Goal: Transaction & Acquisition: Purchase product/service

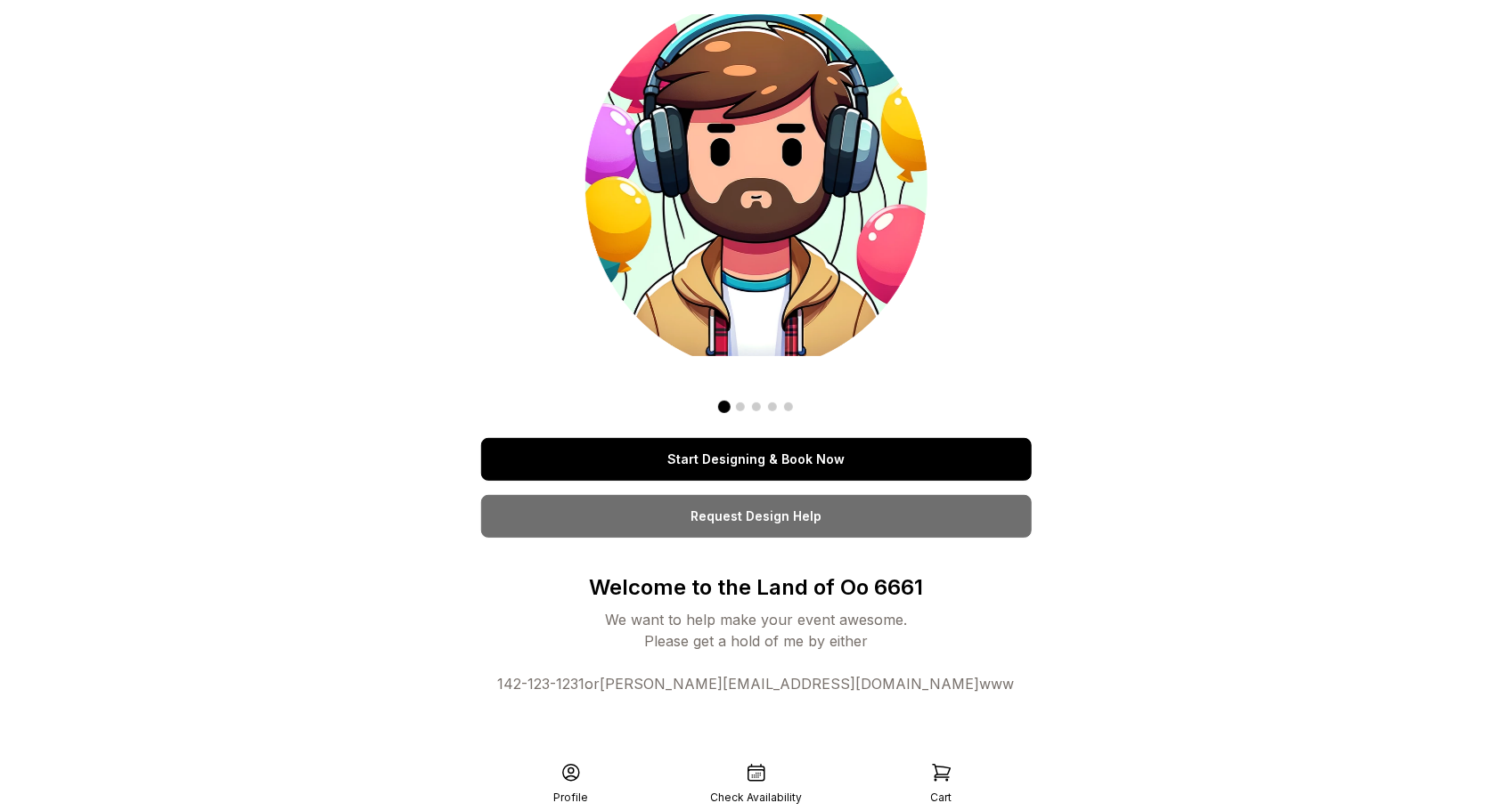
click at [843, 457] on link "Start Designing & Book Now" at bounding box center [756, 459] width 550 height 43
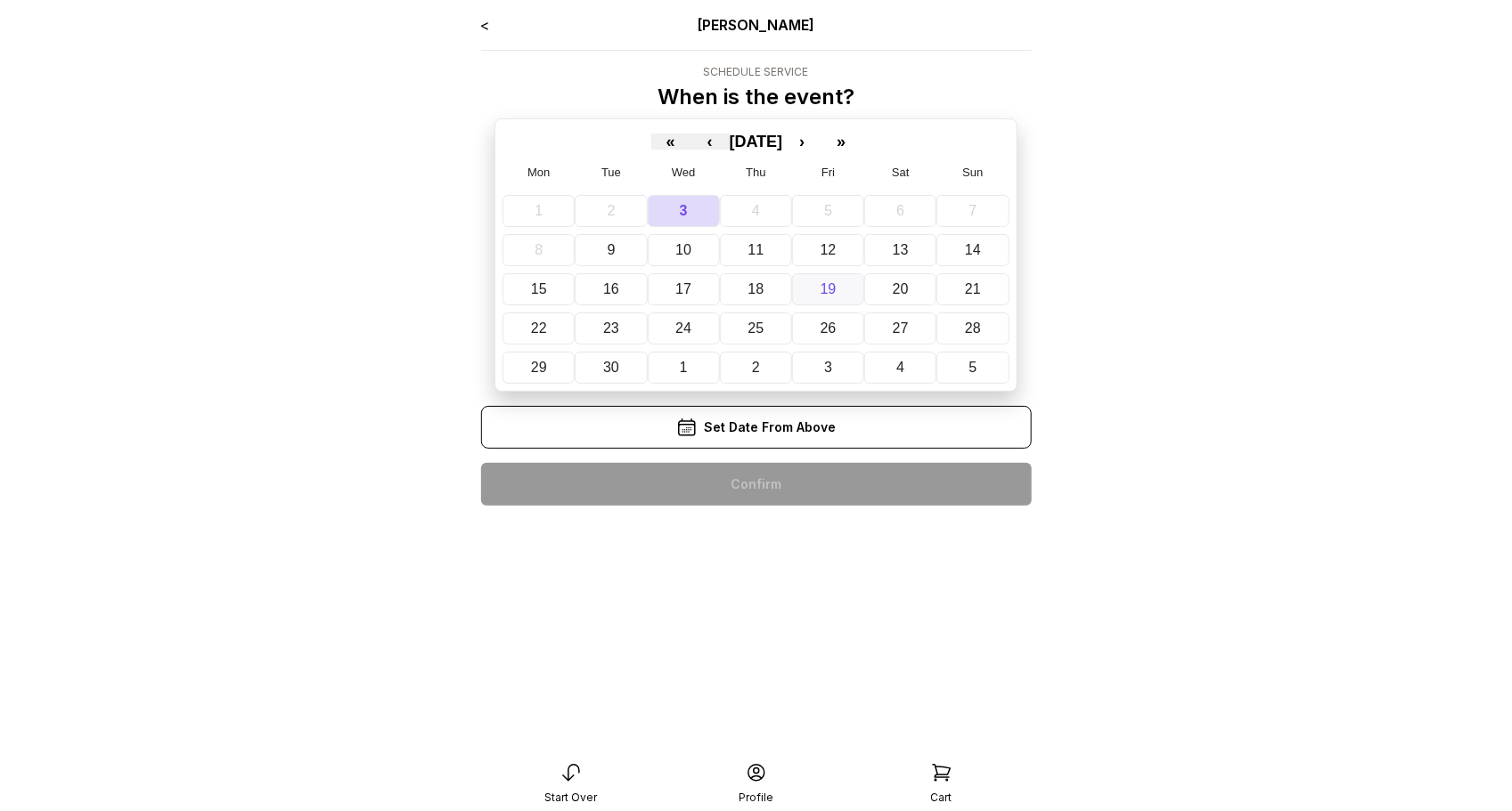
click at [812, 292] on button "19" at bounding box center [828, 289] width 72 height 32
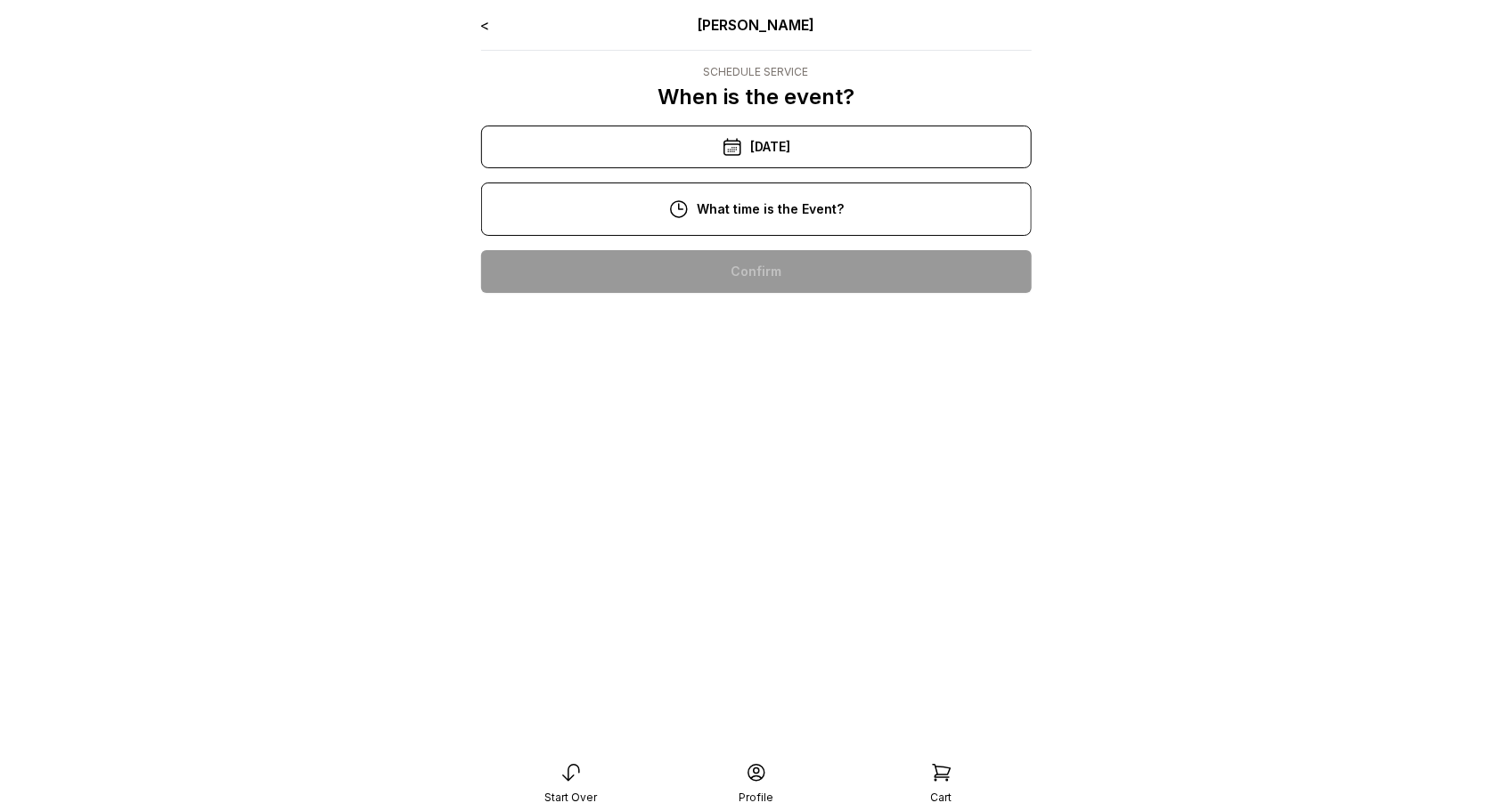
click at [805, 326] on div "7:00 pm" at bounding box center [756, 328] width 522 height 43
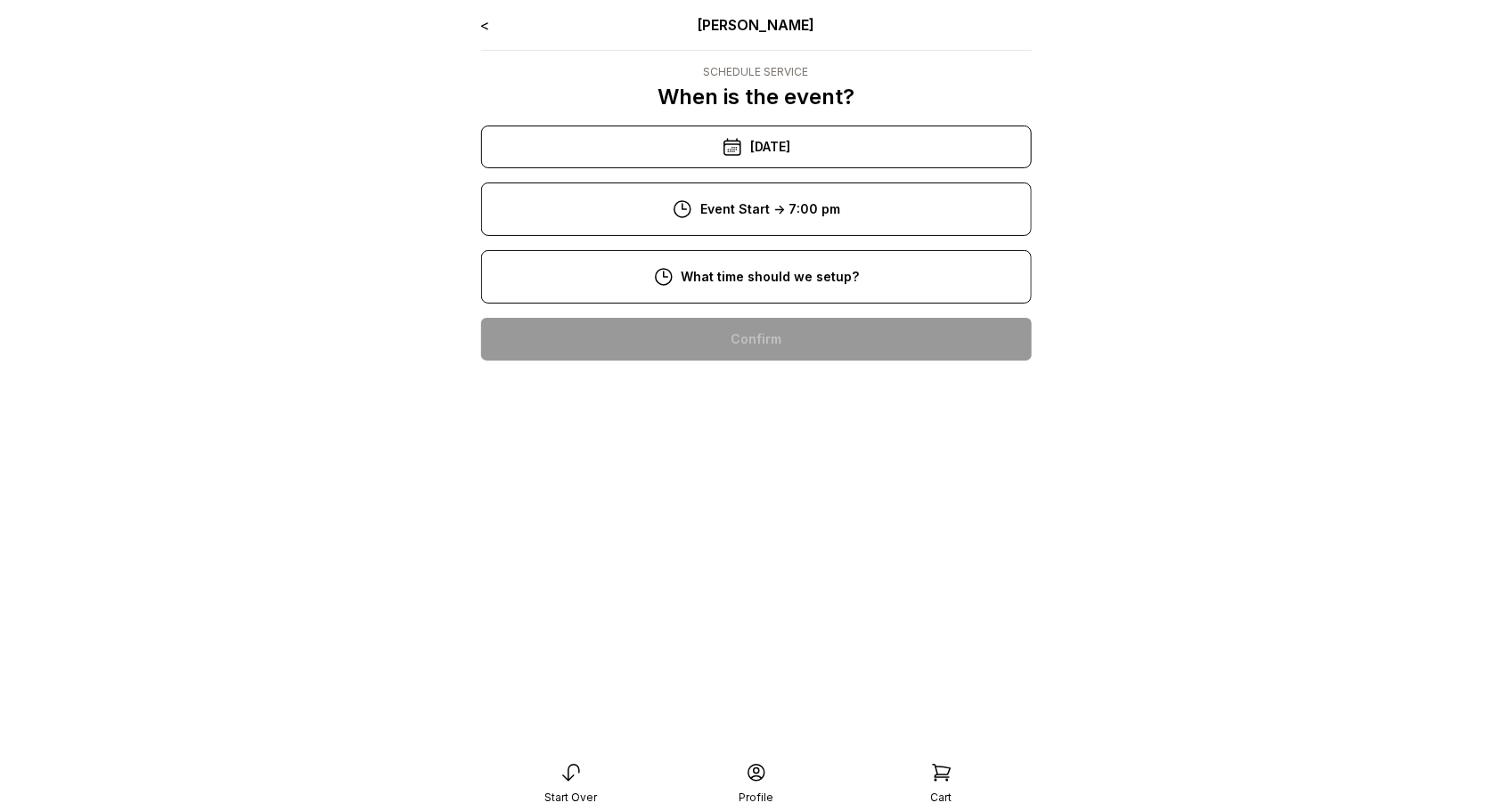
click at [806, 345] on div "4:00 pm" at bounding box center [756, 338] width 522 height 43
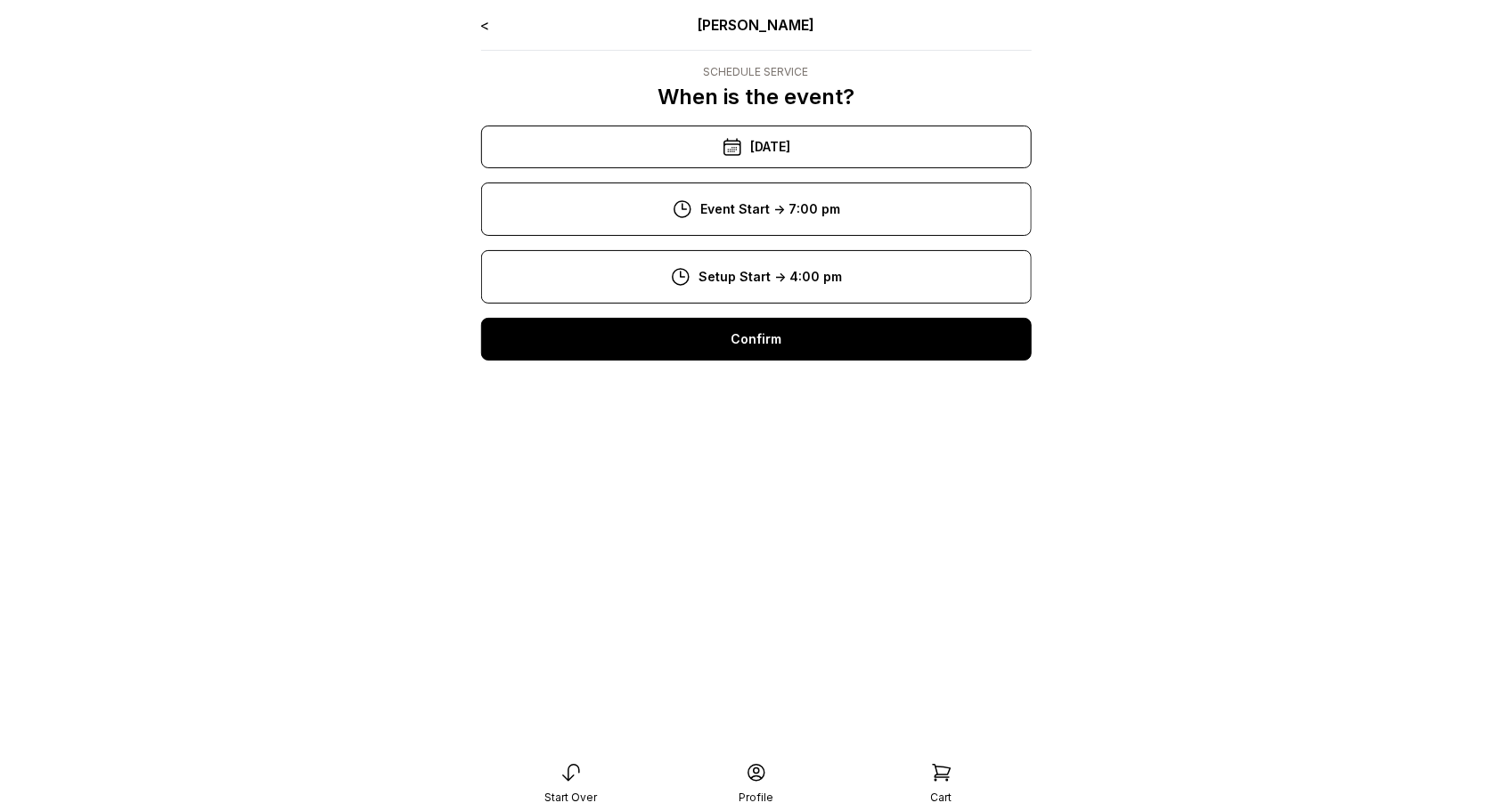
click at [806, 345] on div "Confirm" at bounding box center [756, 338] width 550 height 43
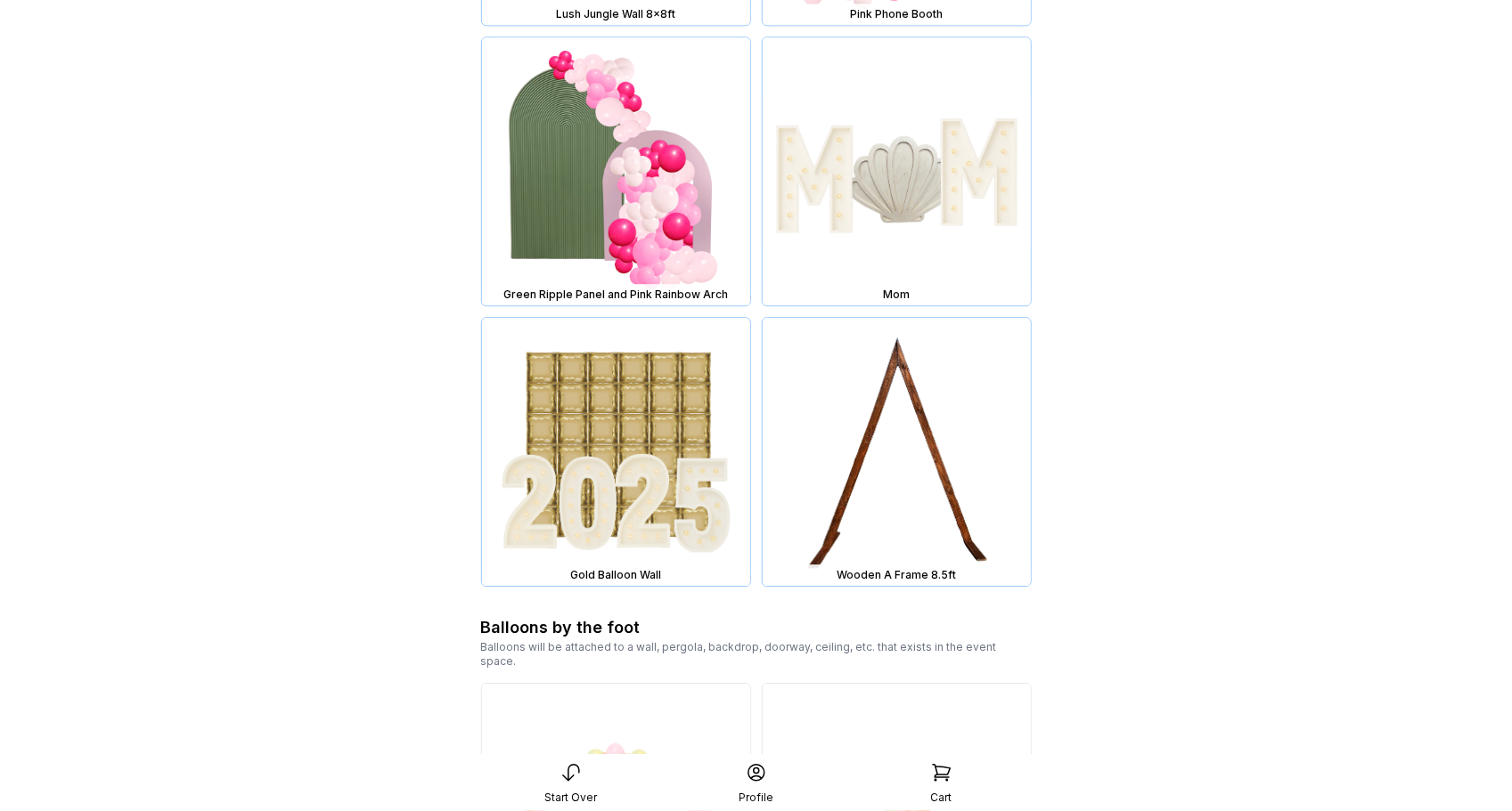
scroll to position [2140, 0]
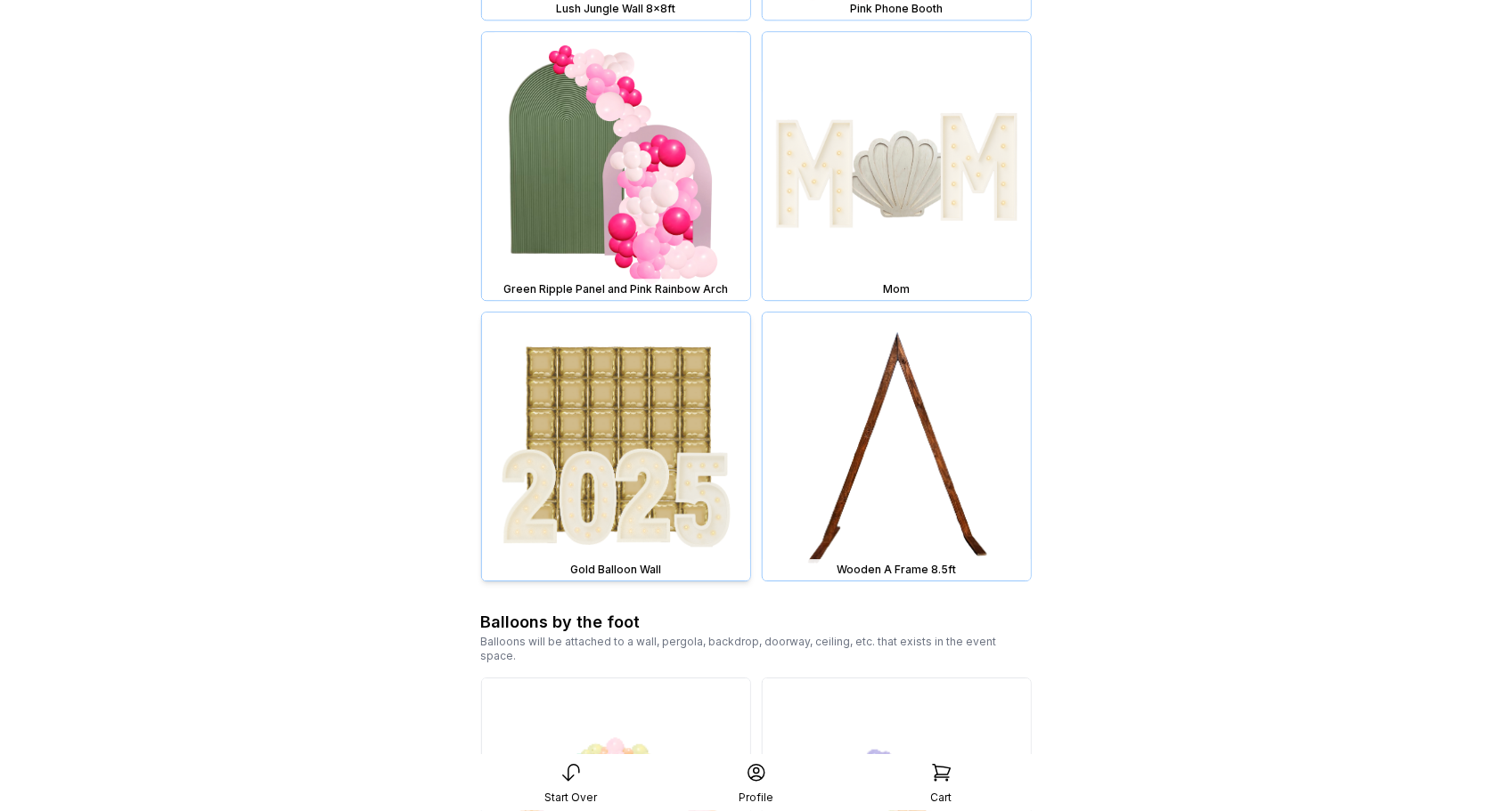
click at [604, 467] on img at bounding box center [617, 447] width 269 height 268
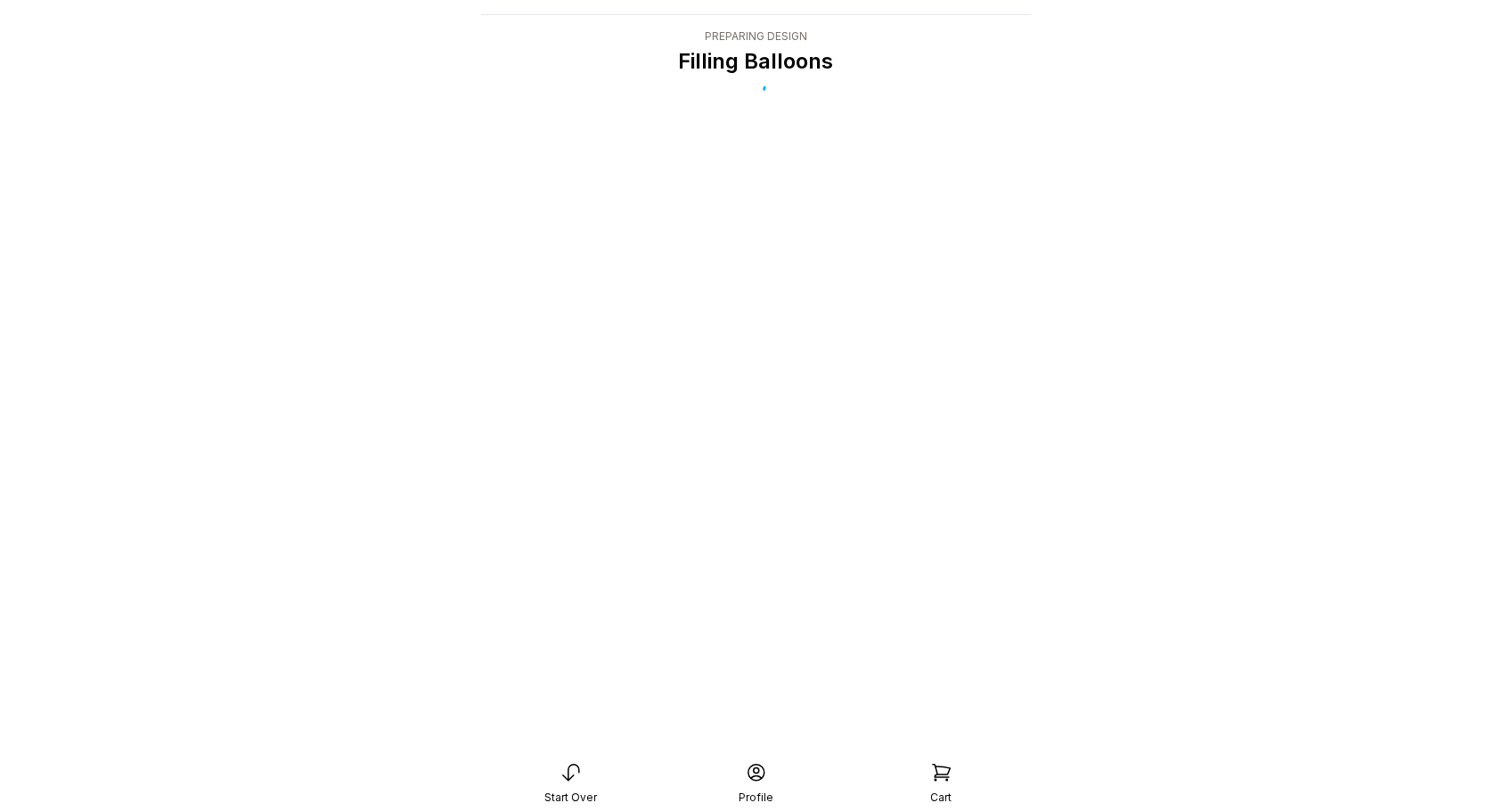
scroll to position [36, 0]
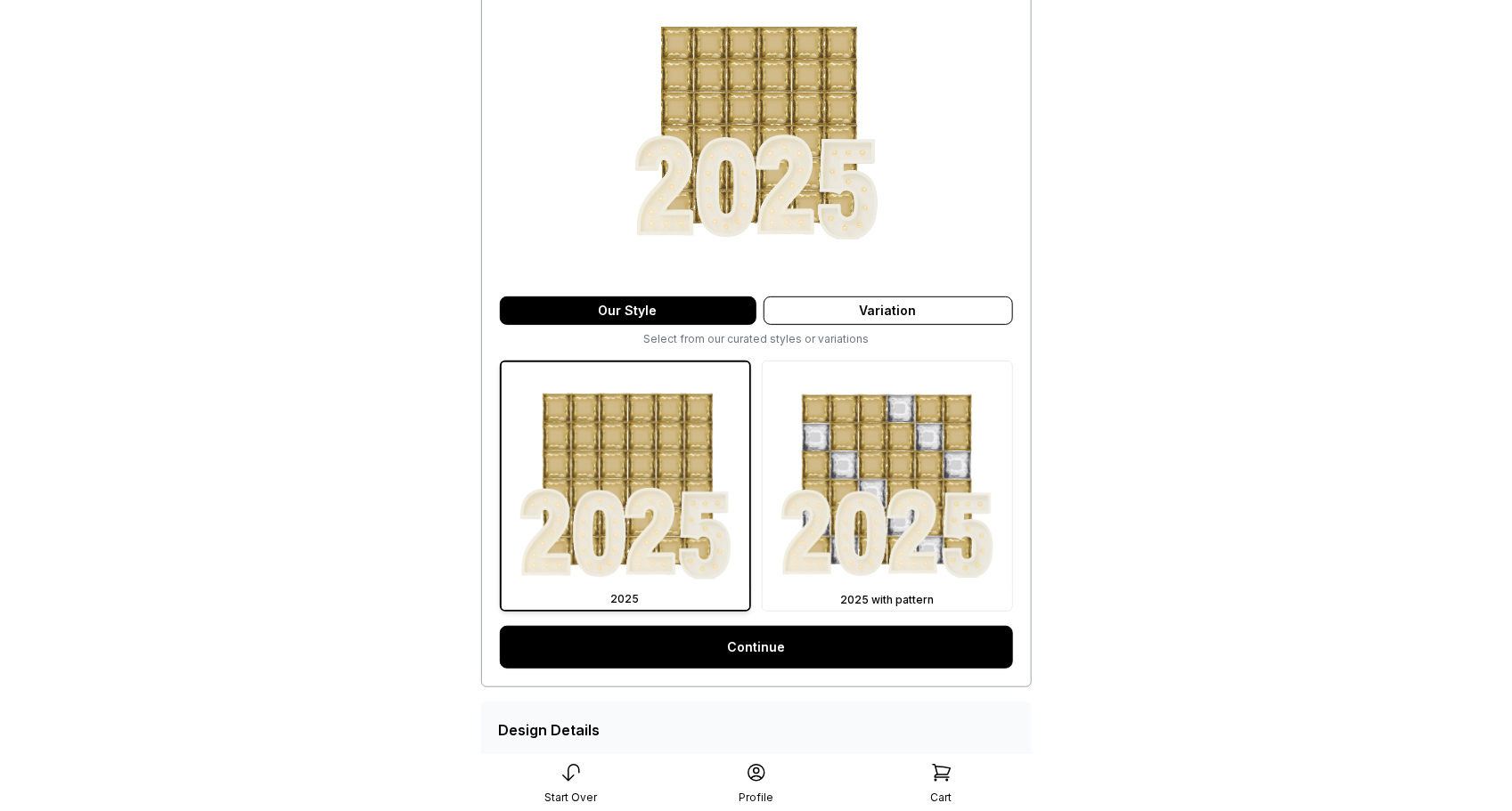
scroll to position [216, 0]
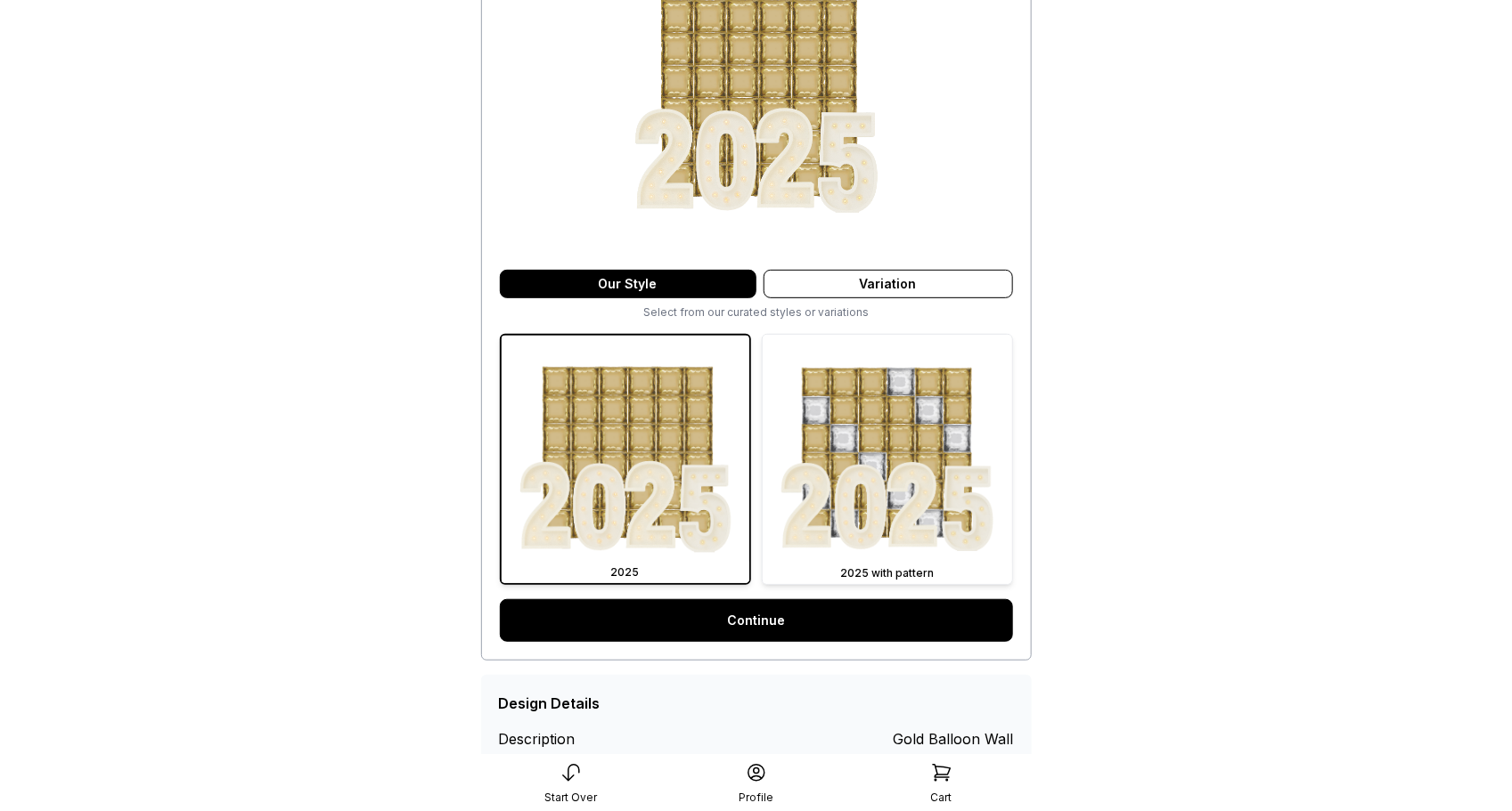
click at [808, 475] on img at bounding box center [888, 459] width 250 height 250
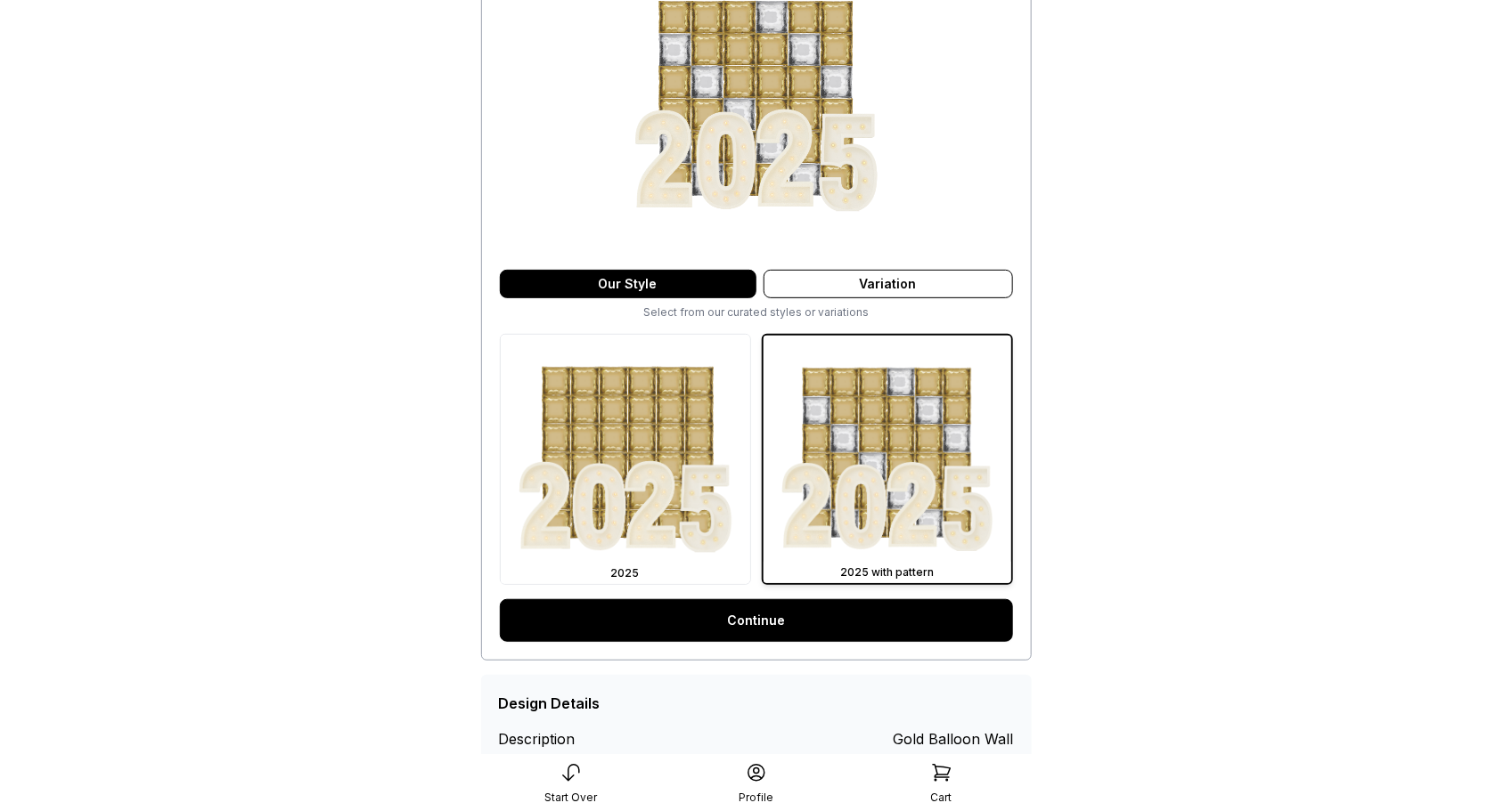
click at [803, 630] on link "Continue" at bounding box center [756, 620] width 513 height 43
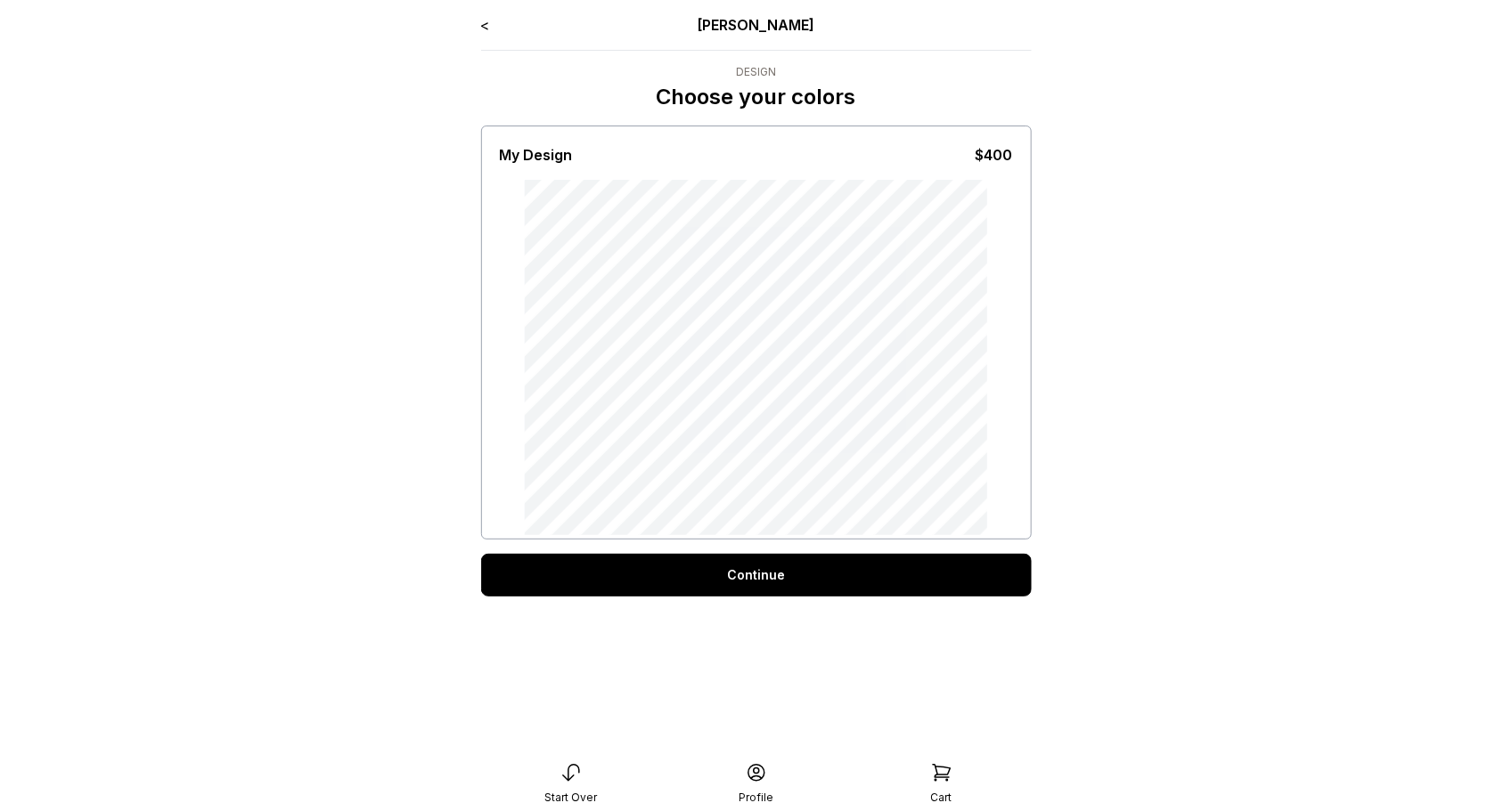
scroll to position [36, 0]
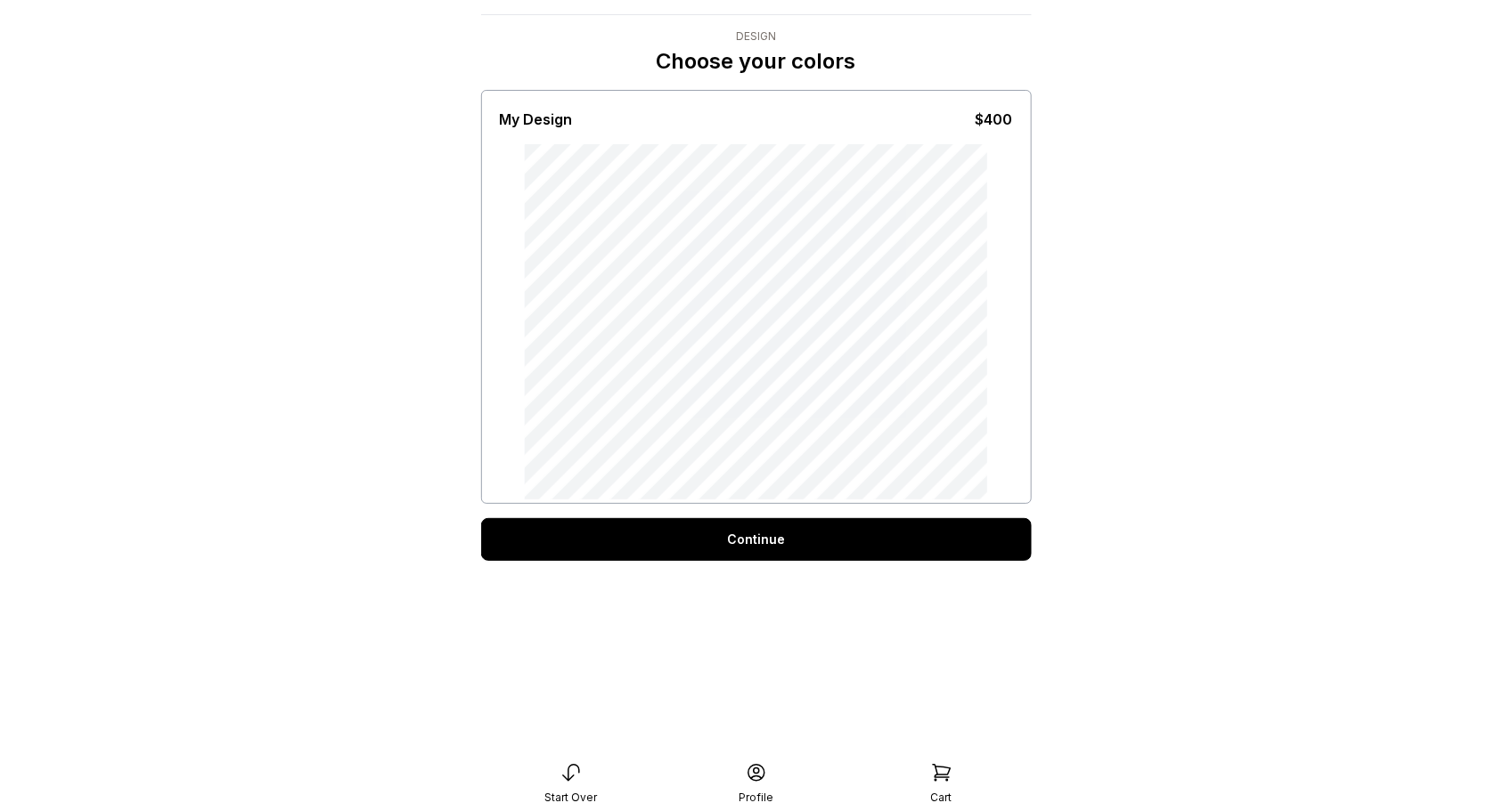
click at [784, 544] on div "Continue" at bounding box center [756, 539] width 550 height 43
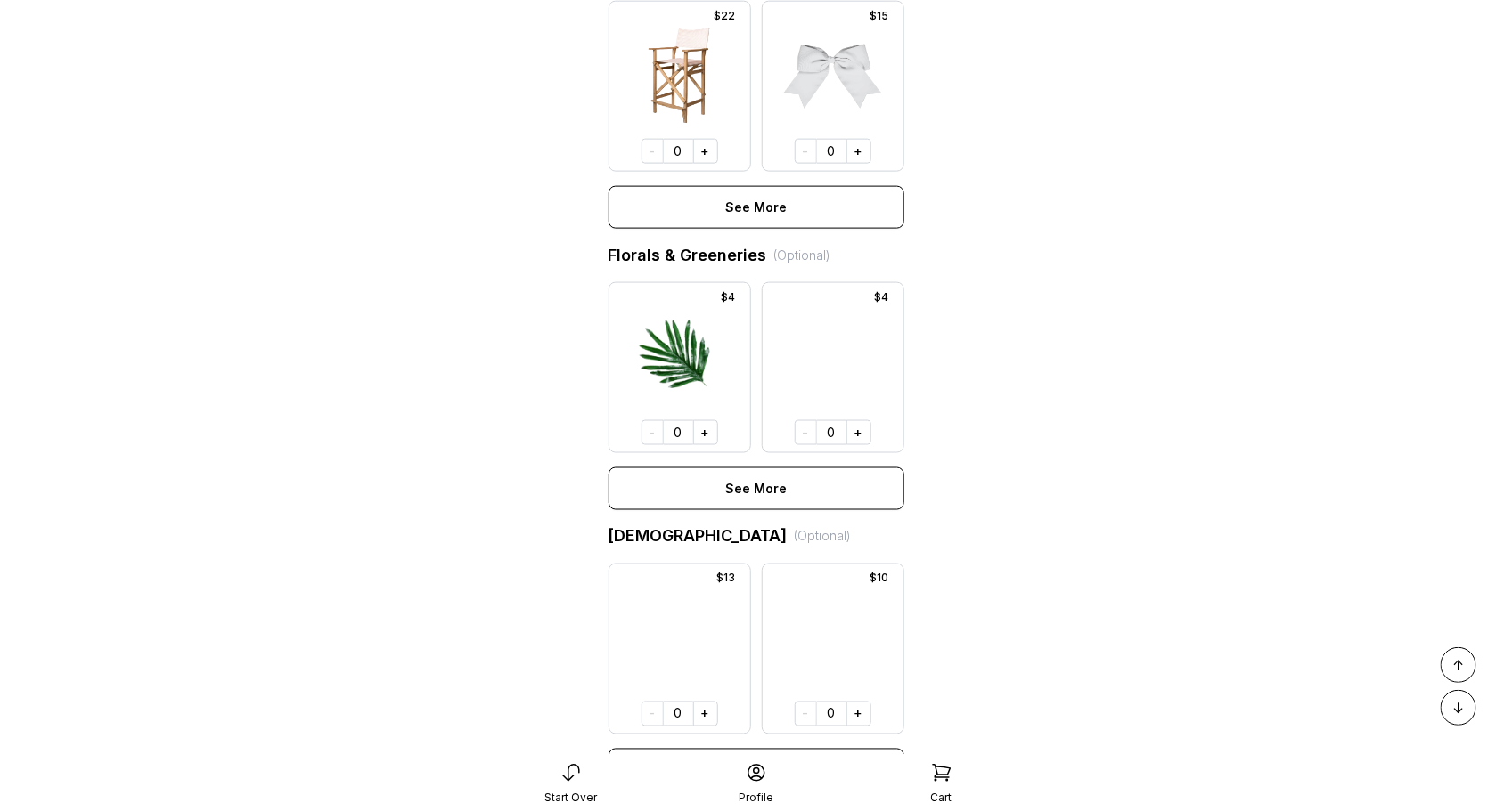
scroll to position [984, 0]
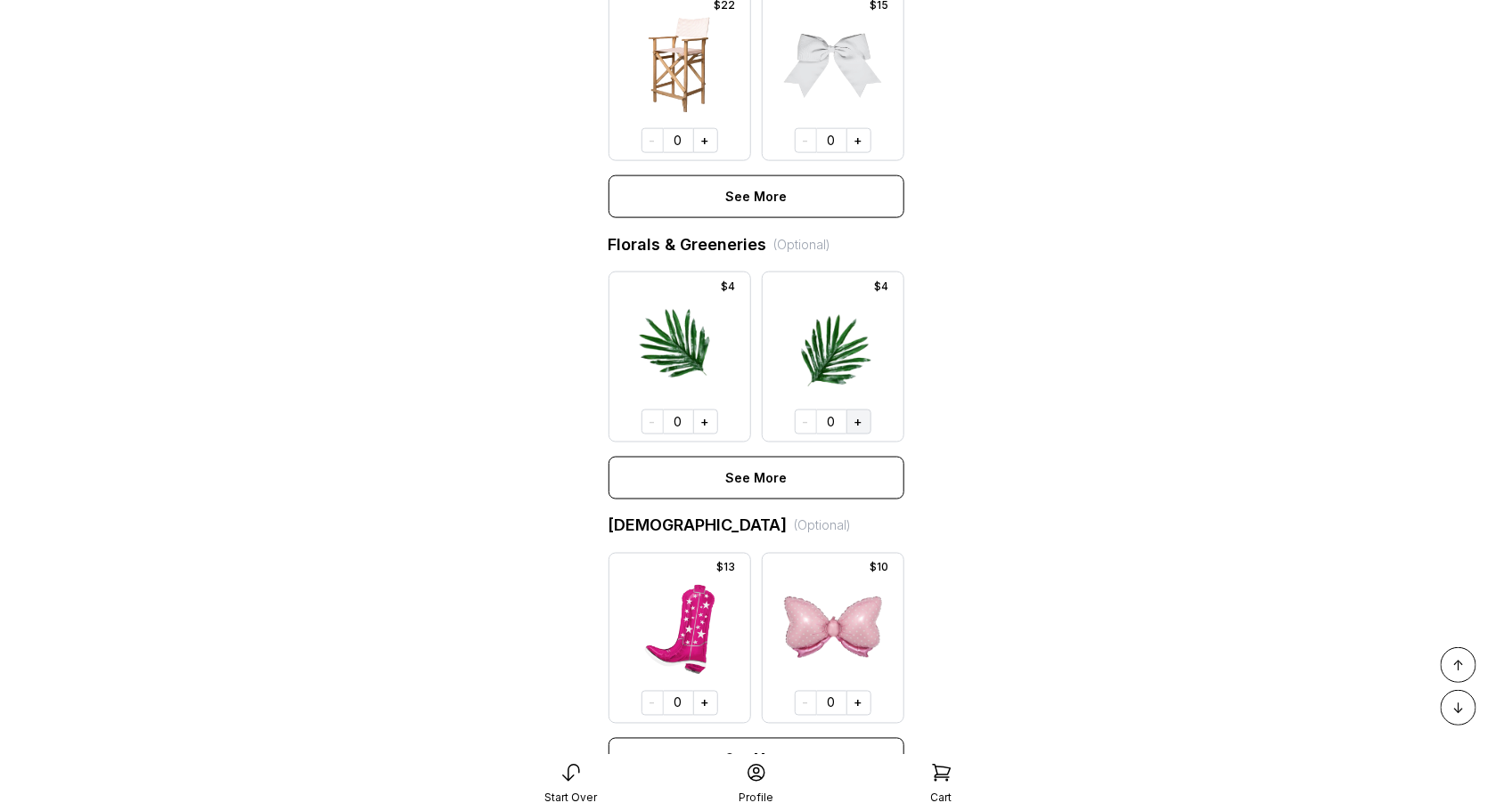
click at [856, 425] on button "+" at bounding box center [859, 422] width 25 height 25
click at [711, 423] on button "+" at bounding box center [705, 422] width 25 height 25
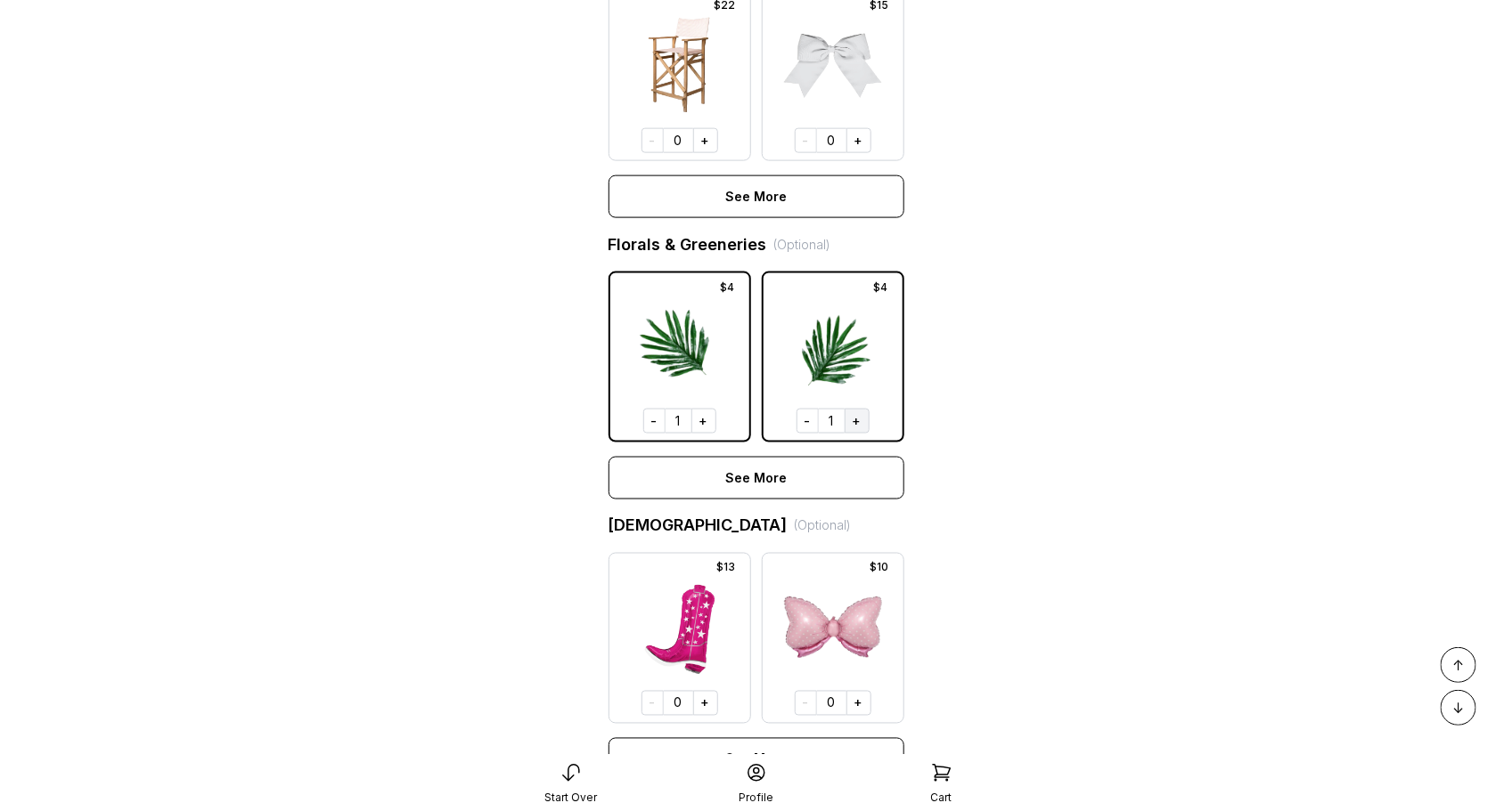
click at [858, 415] on button "+" at bounding box center [857, 422] width 25 height 25
click at [704, 419] on button "+" at bounding box center [704, 422] width 25 height 25
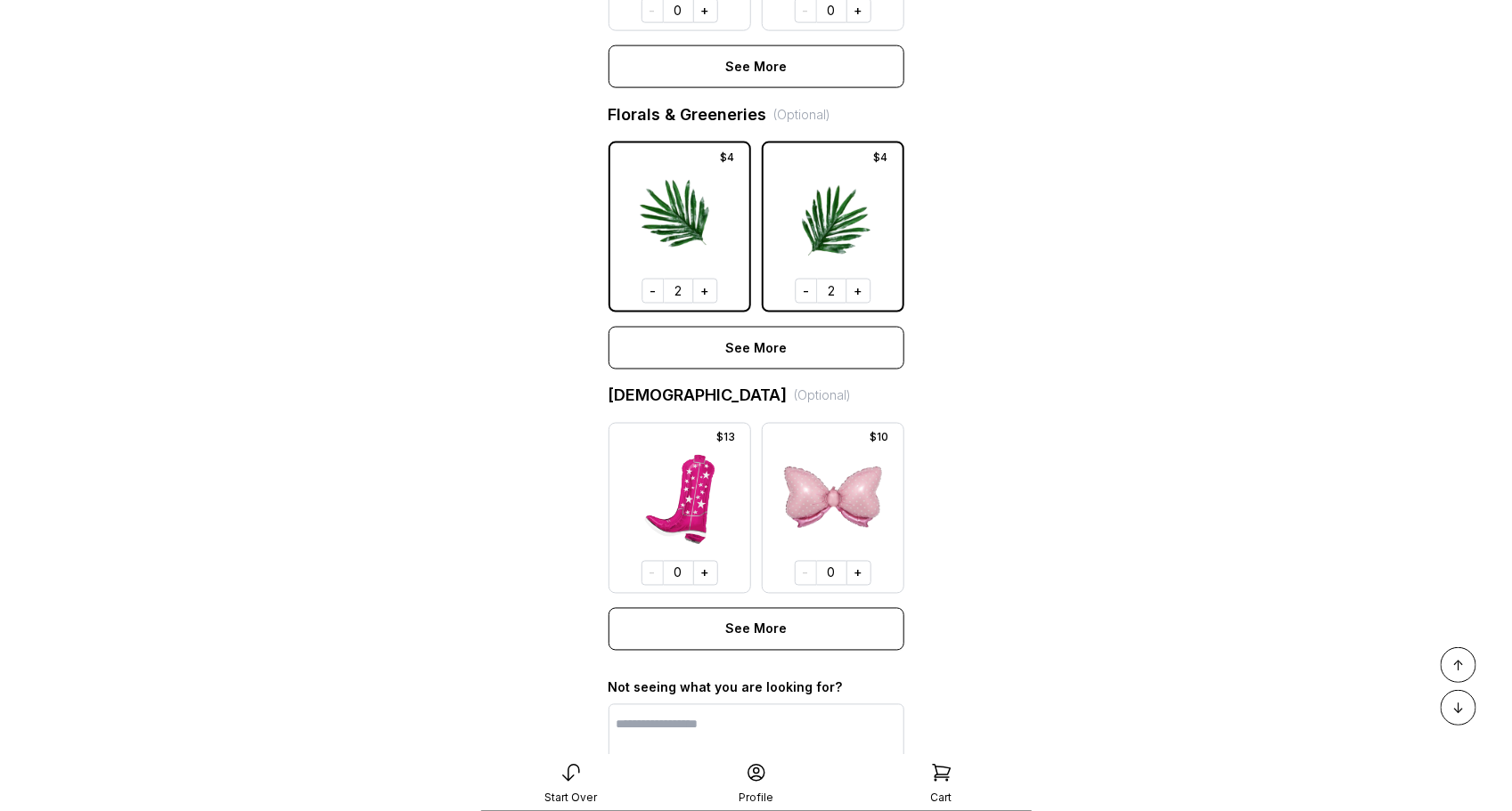
scroll to position [1251, 0]
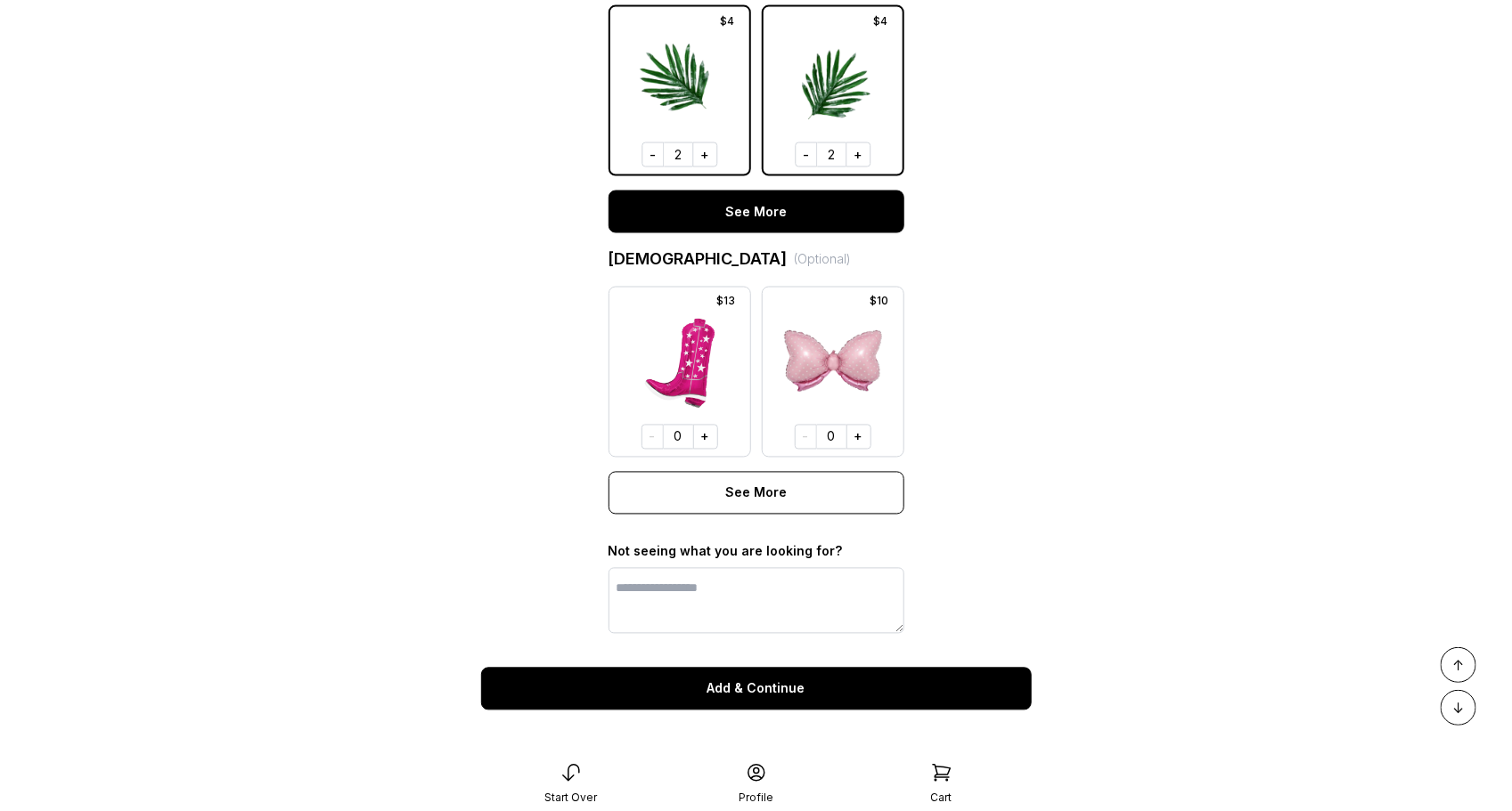
click at [772, 206] on button "See More" at bounding box center [756, 212] width 296 height 43
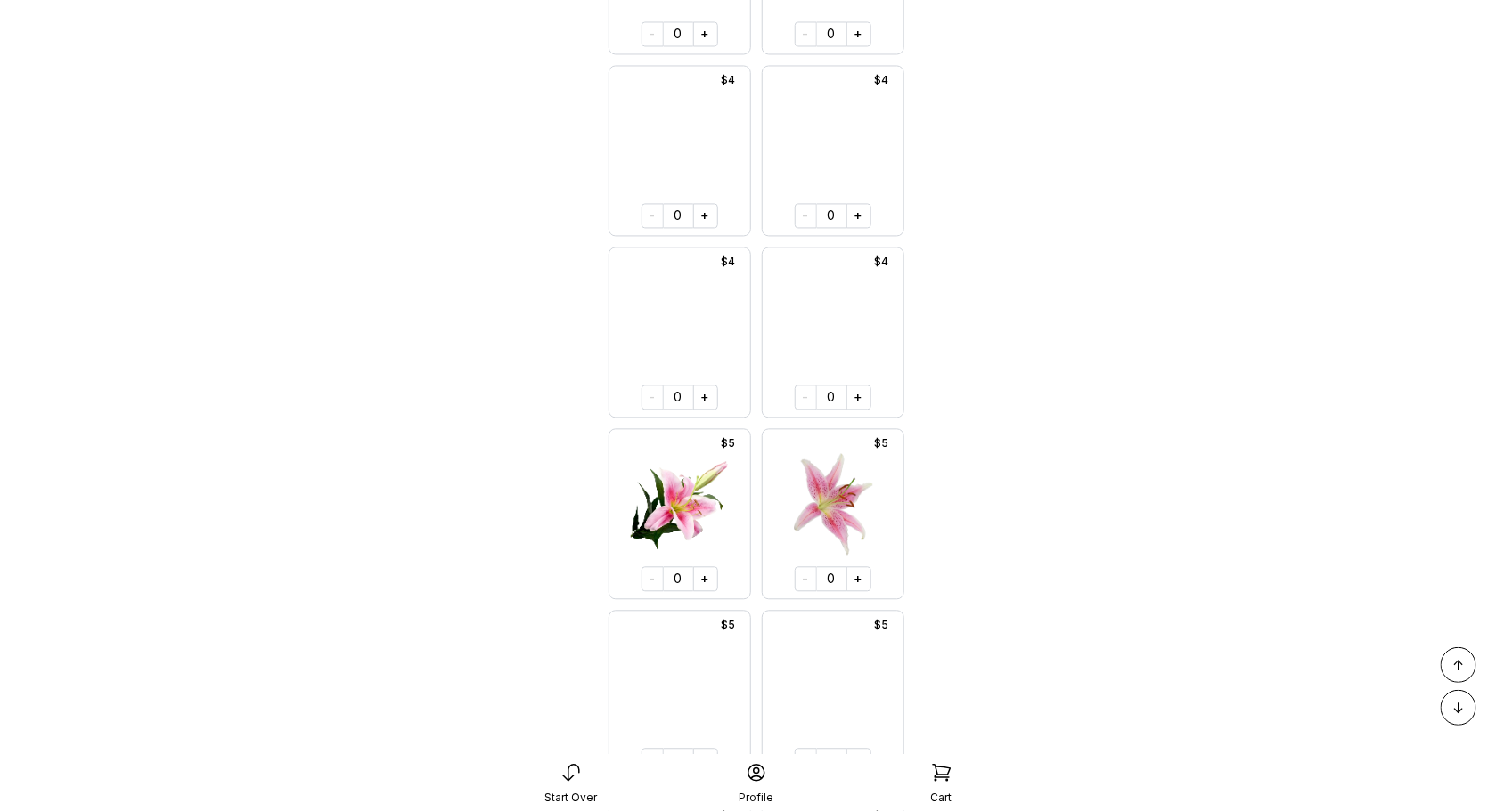
scroll to position [1562, 0]
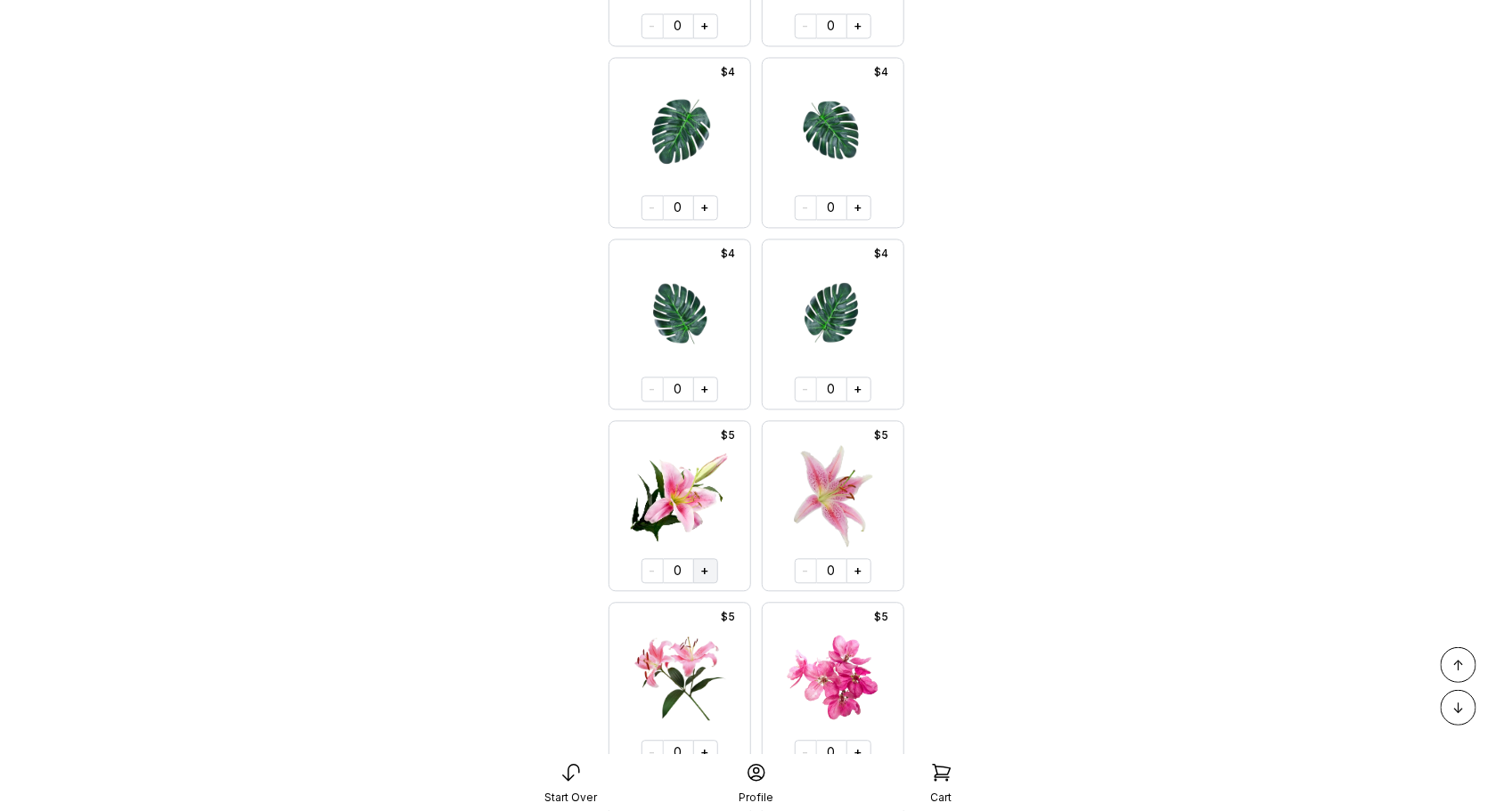
click at [704, 566] on button "+" at bounding box center [705, 571] width 25 height 25
click at [854, 564] on button "+" at bounding box center [859, 571] width 25 height 25
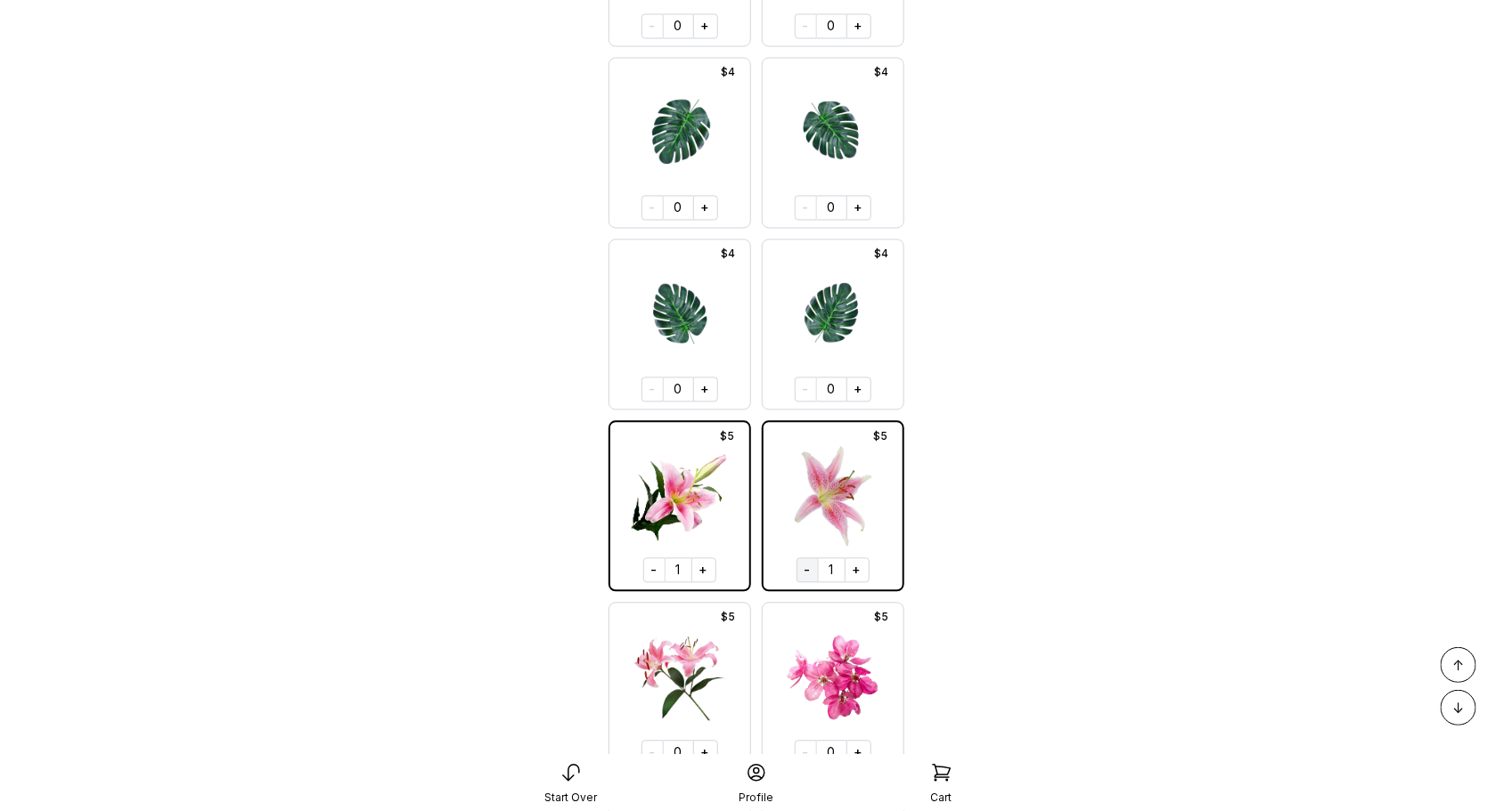
click at [809, 569] on button "-" at bounding box center [808, 570] width 23 height 25
click at [659, 561] on button "-" at bounding box center [654, 570] width 23 height 25
click at [858, 746] on button "+" at bounding box center [859, 752] width 25 height 25
click at [857, 574] on button "+" at bounding box center [859, 570] width 25 height 25
click at [718, 562] on button "+" at bounding box center [705, 570] width 25 height 25
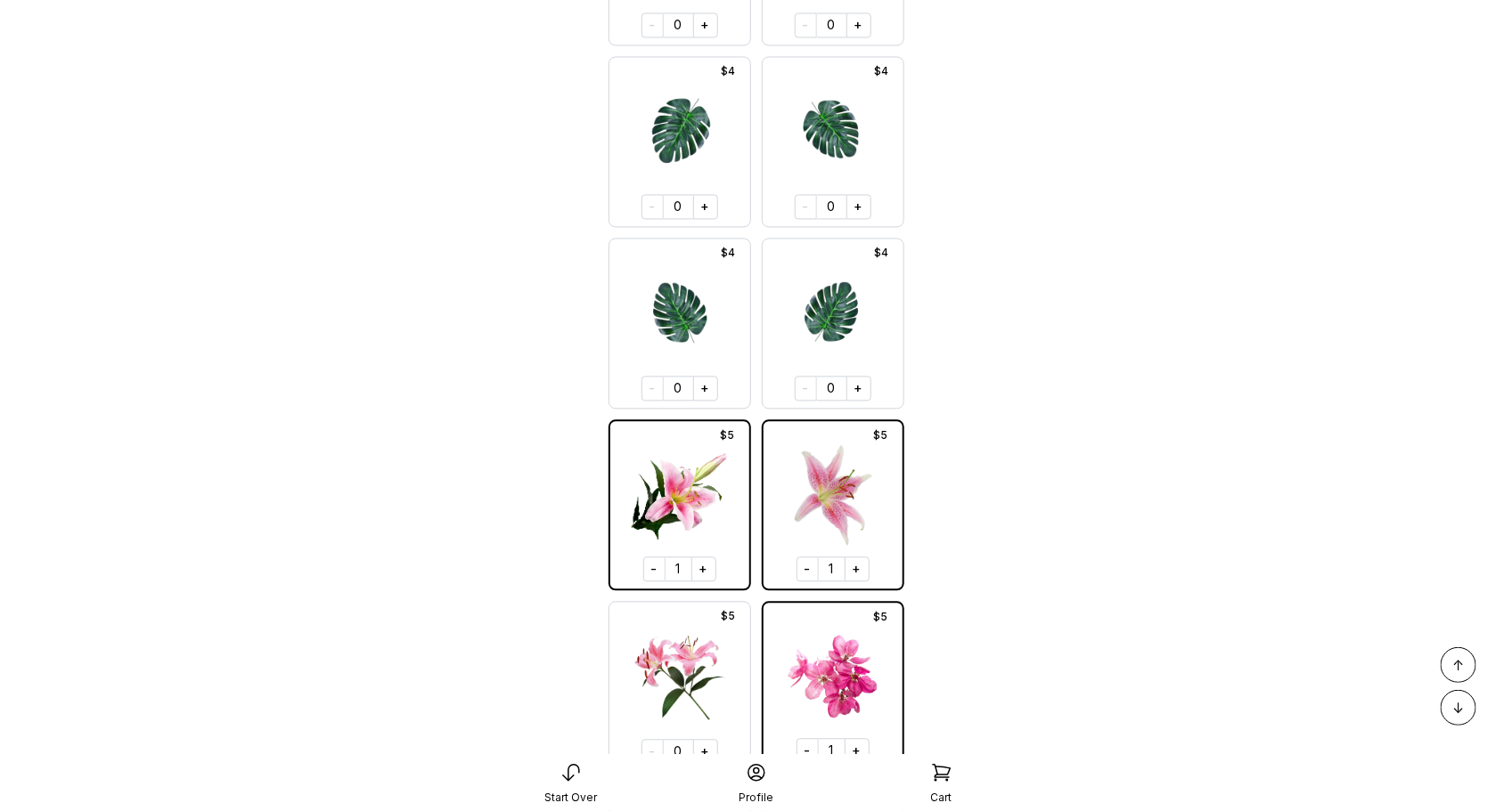
scroll to position [1553, 0]
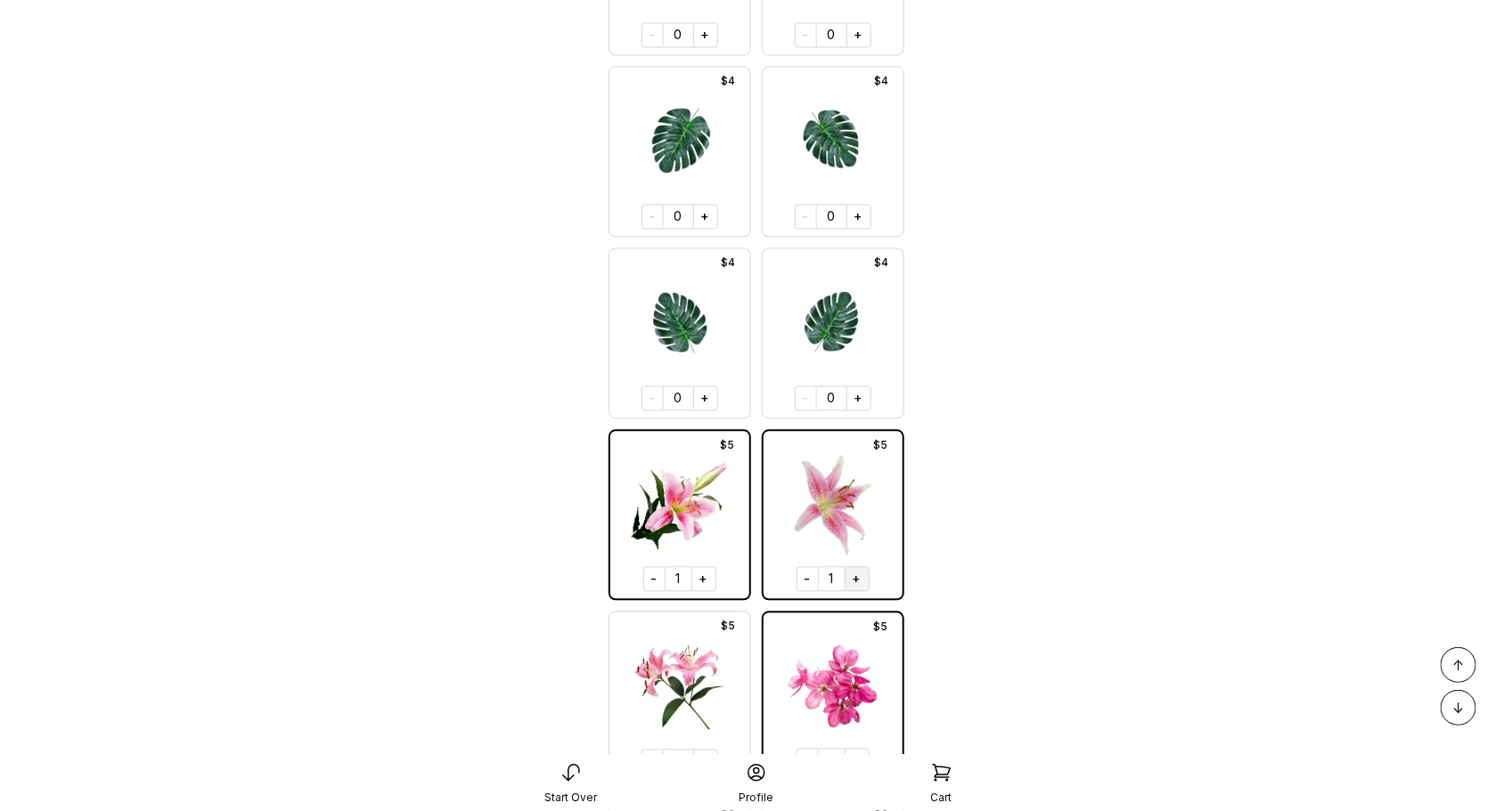
click at [852, 578] on button "+" at bounding box center [857, 578] width 25 height 25
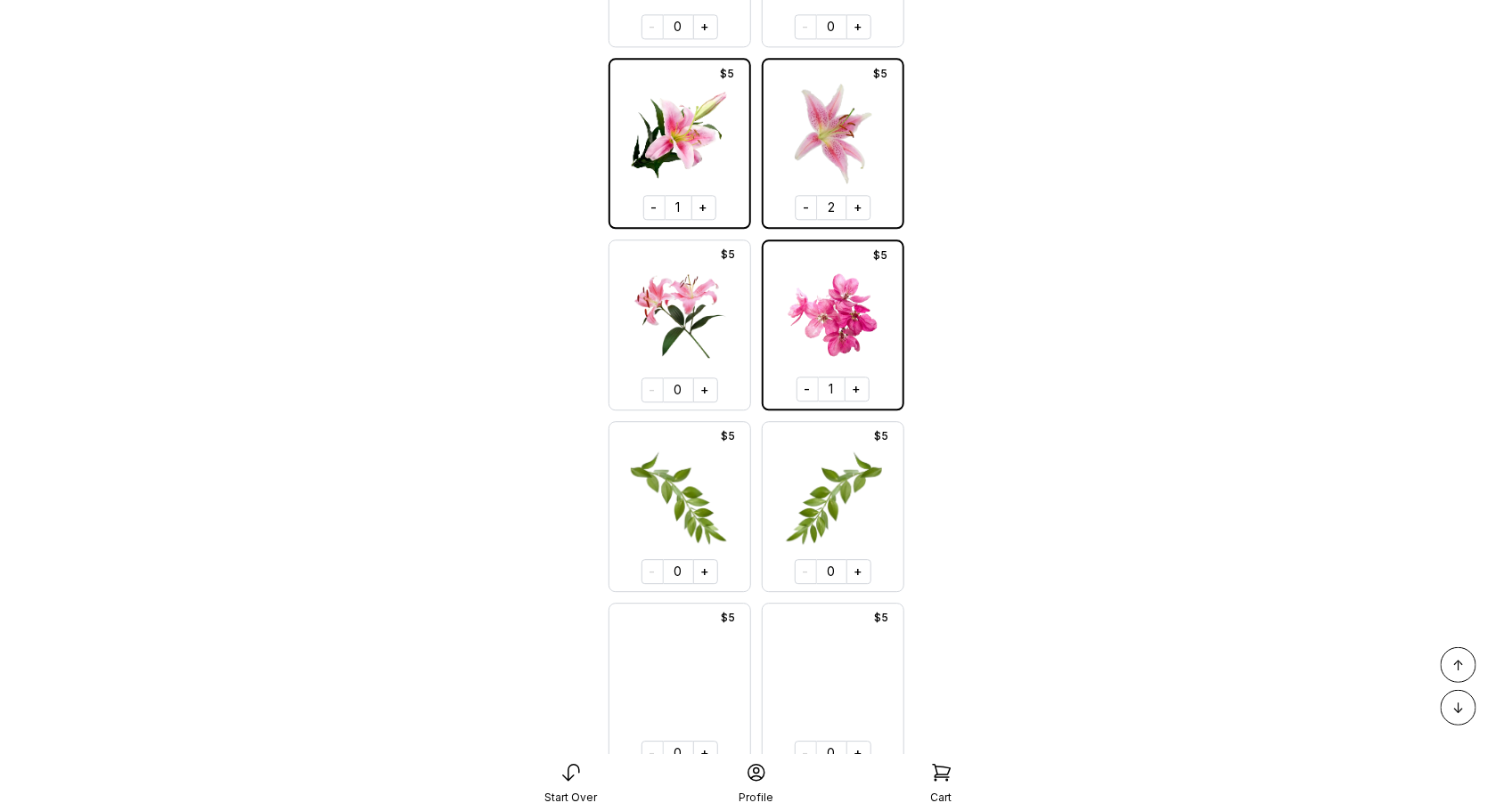
scroll to position [1946, 0]
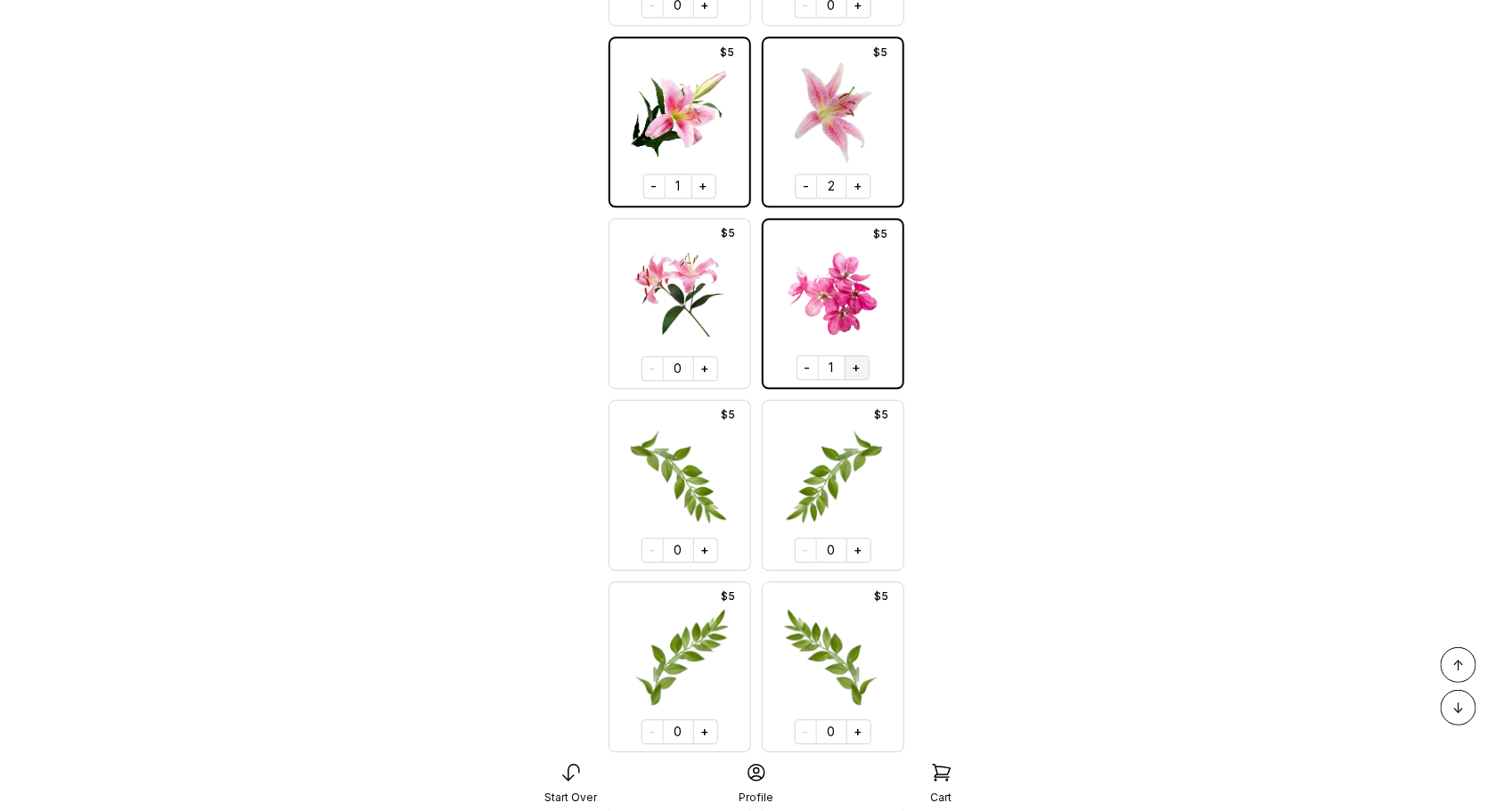
click at [856, 366] on button "+" at bounding box center [857, 368] width 25 height 25
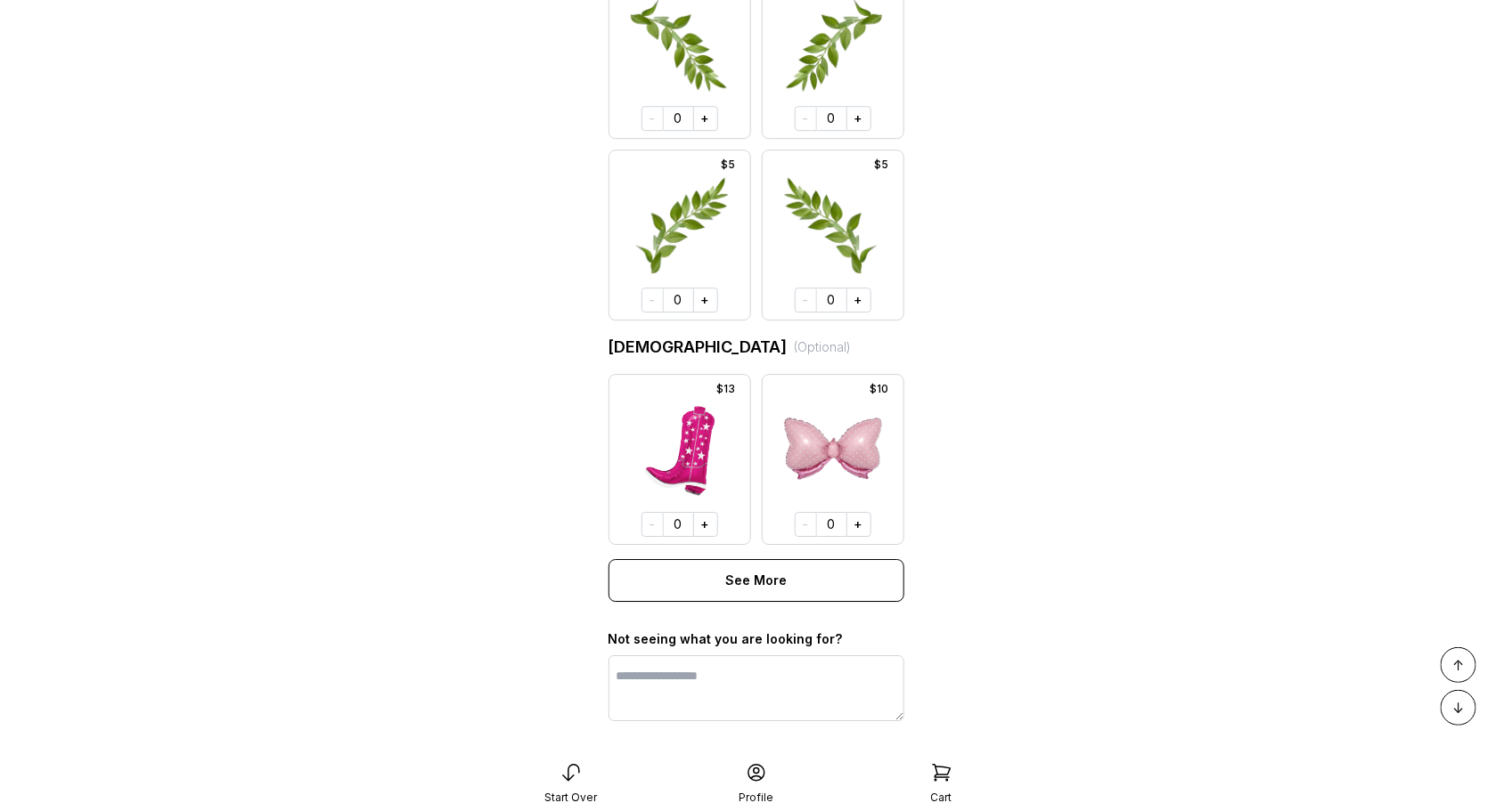
scroll to position [2465, 0]
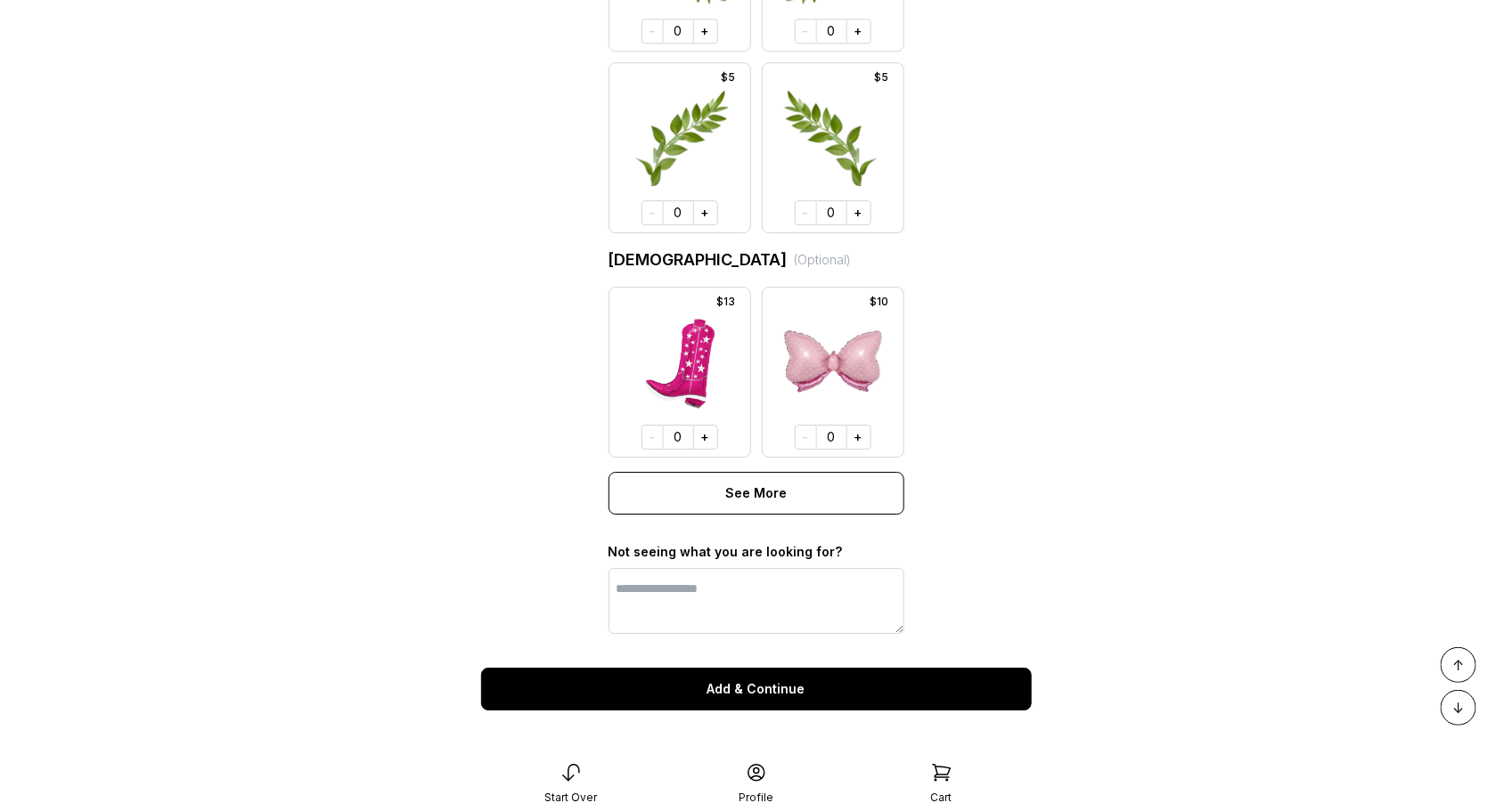
click at [827, 675] on button "Add & Continue" at bounding box center [756, 689] width 550 height 43
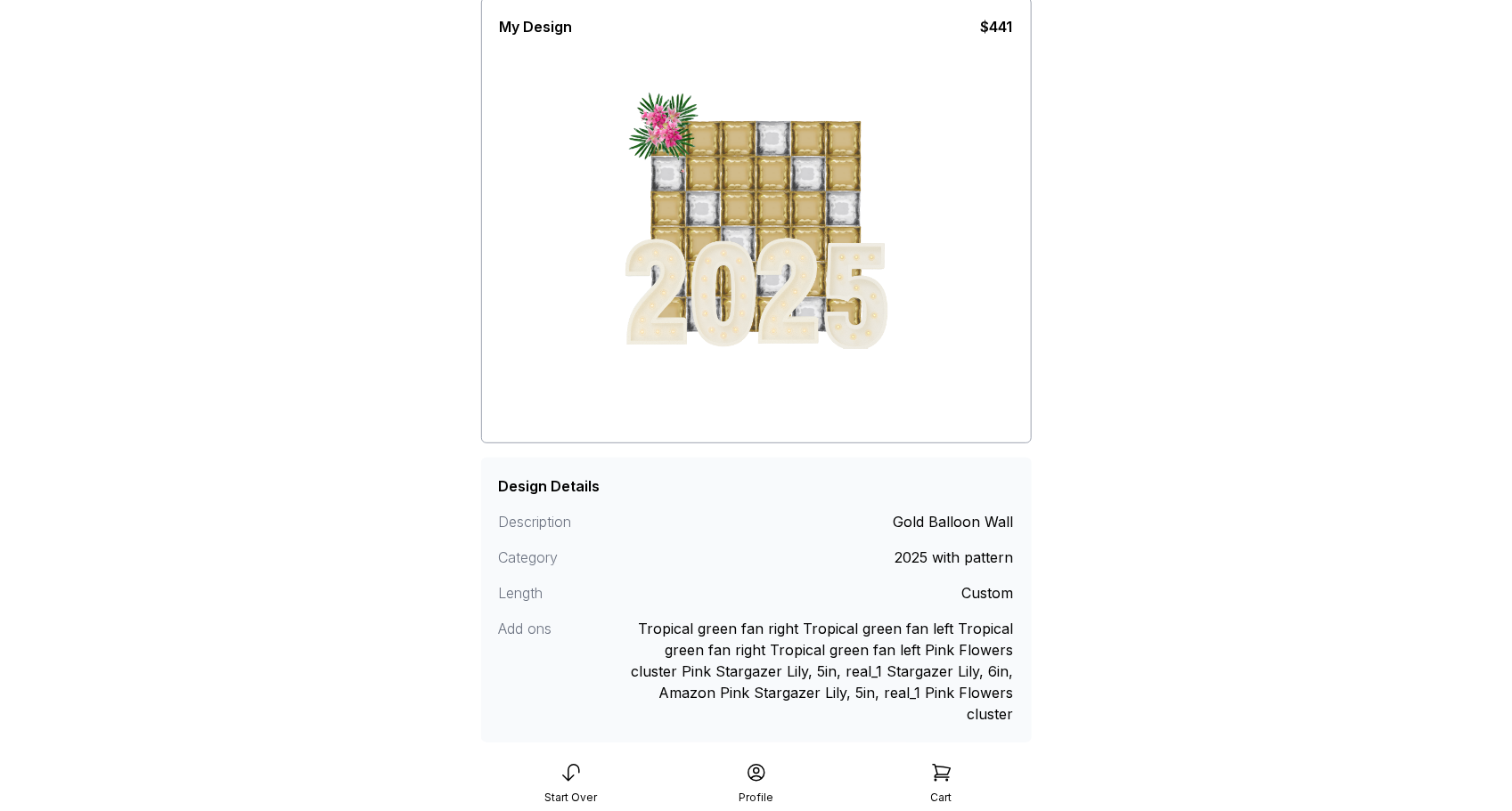
scroll to position [239, 0]
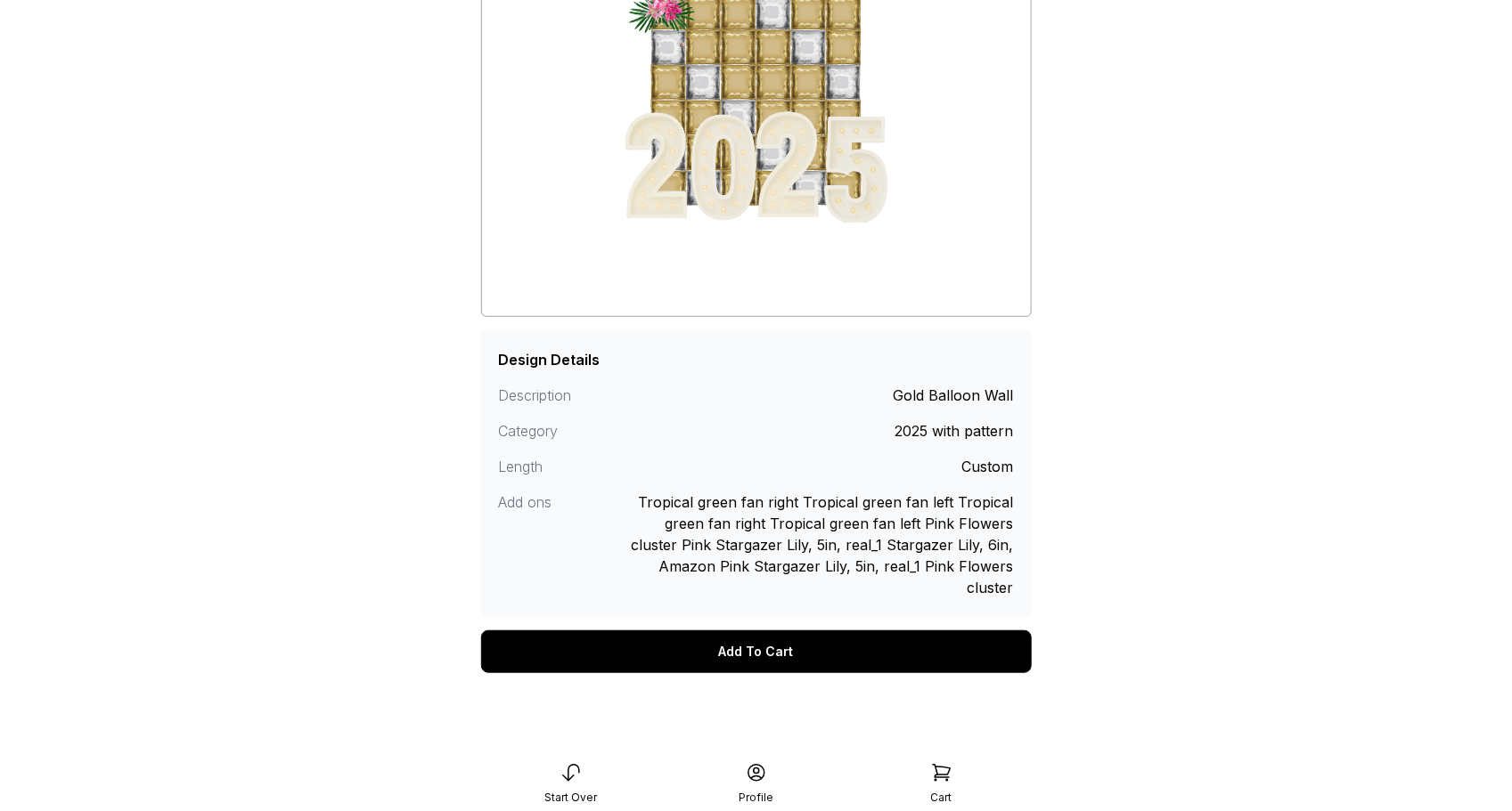
click at [826, 647] on div "Add To Cart" at bounding box center [756, 651] width 550 height 43
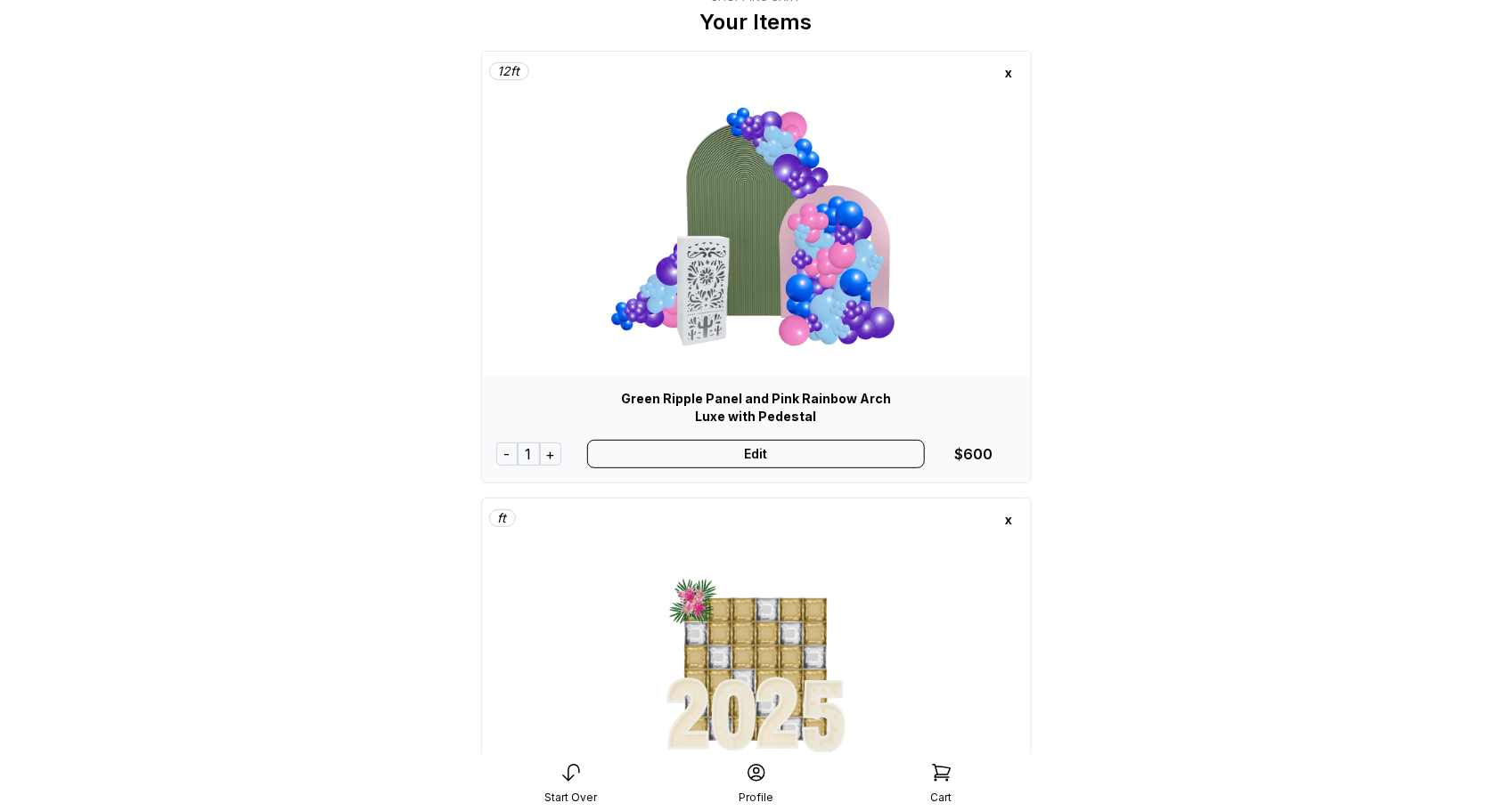
scroll to position [67, 0]
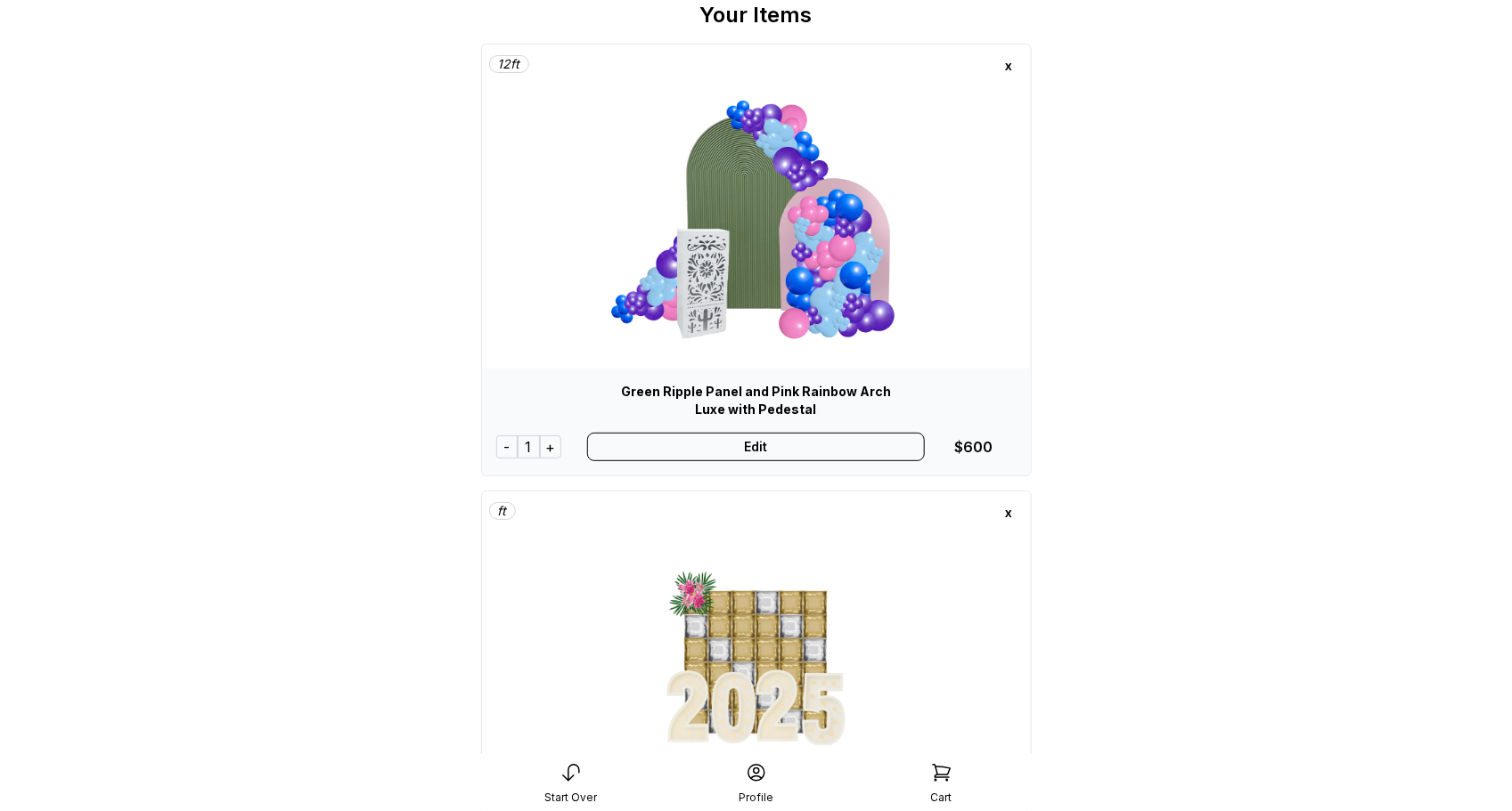
click at [1009, 65] on div "x" at bounding box center [1010, 66] width 28 height 28
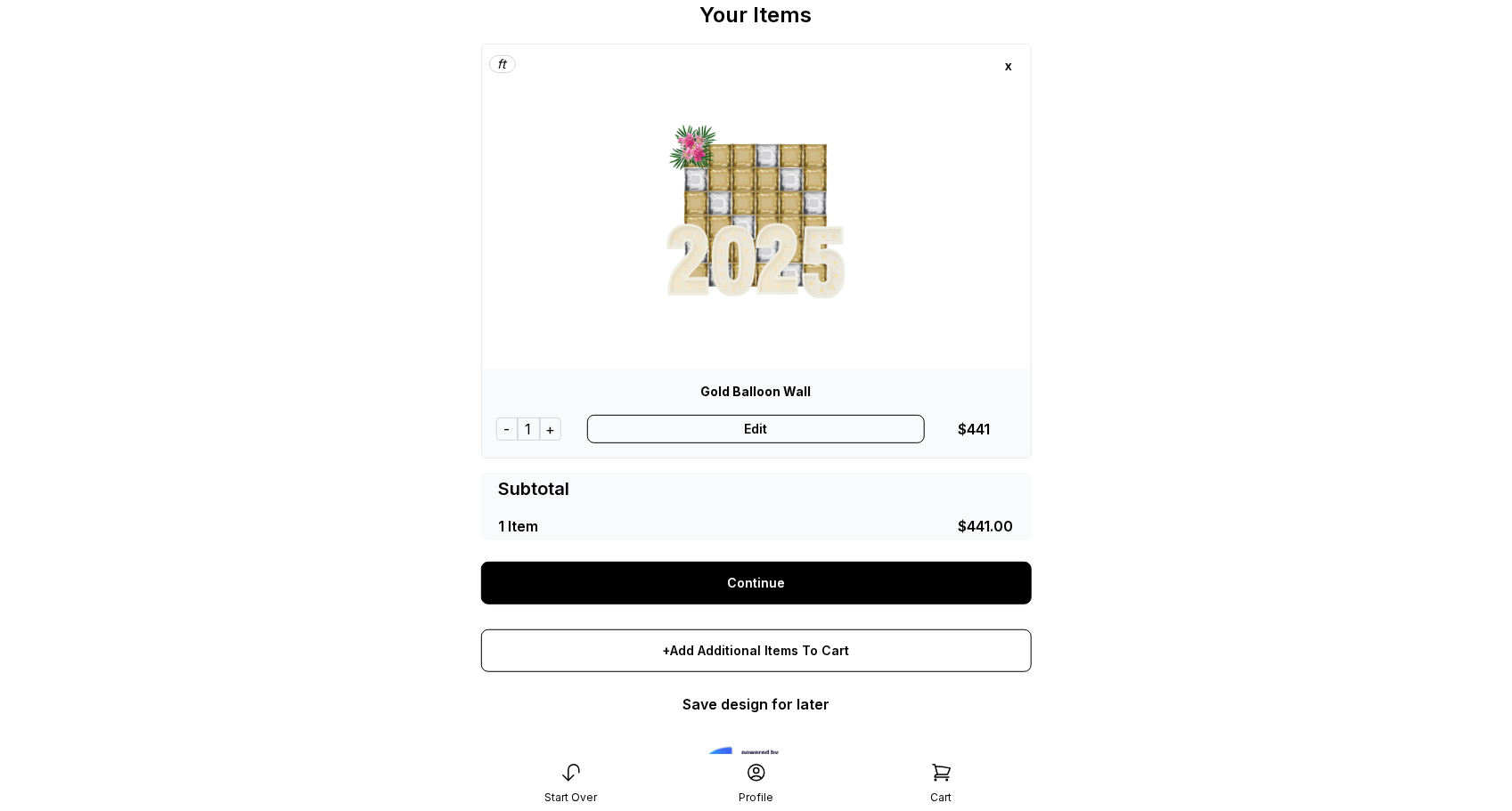
click at [778, 588] on link "Continue" at bounding box center [756, 583] width 550 height 43
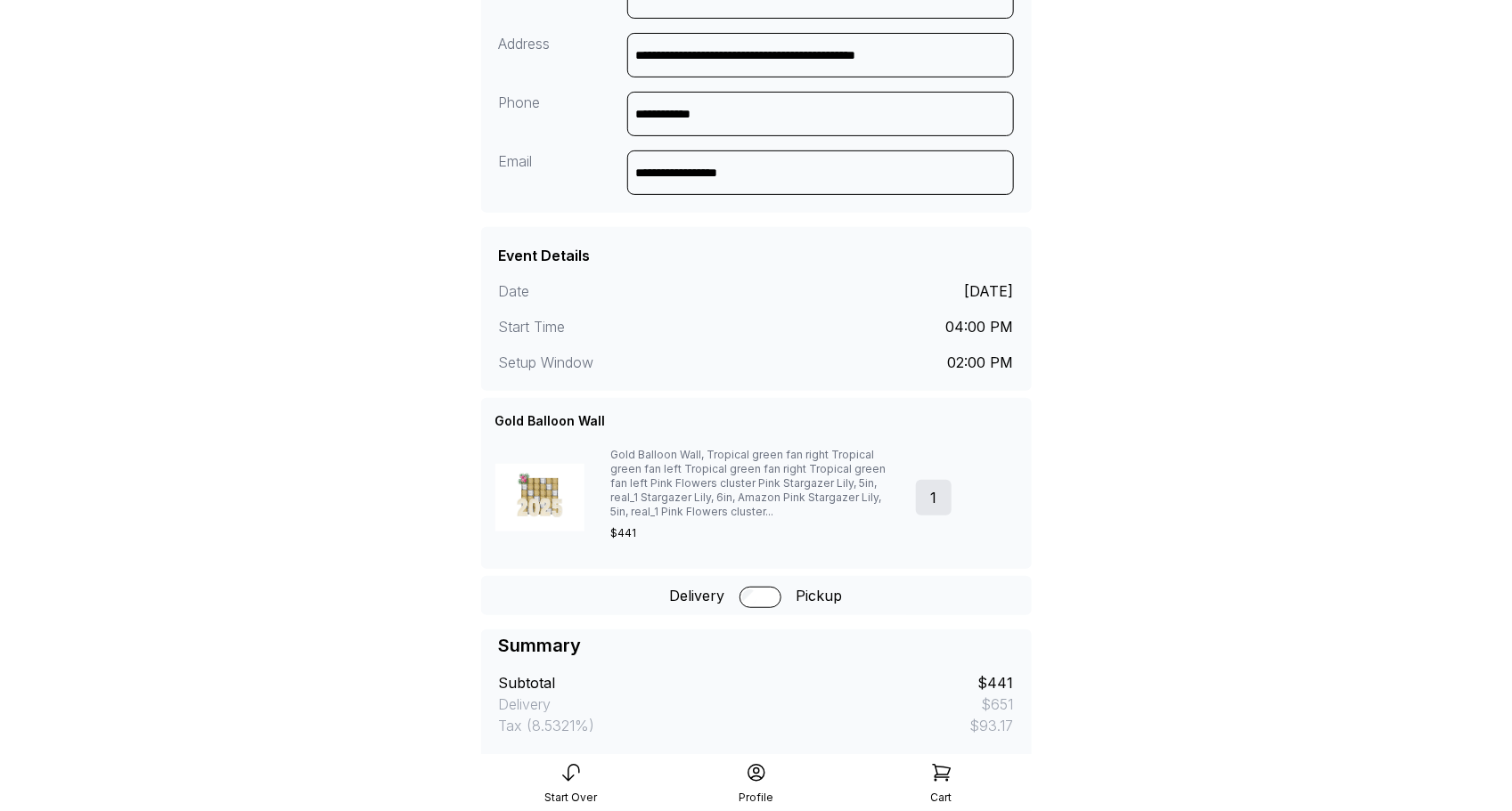
scroll to position [442, 0]
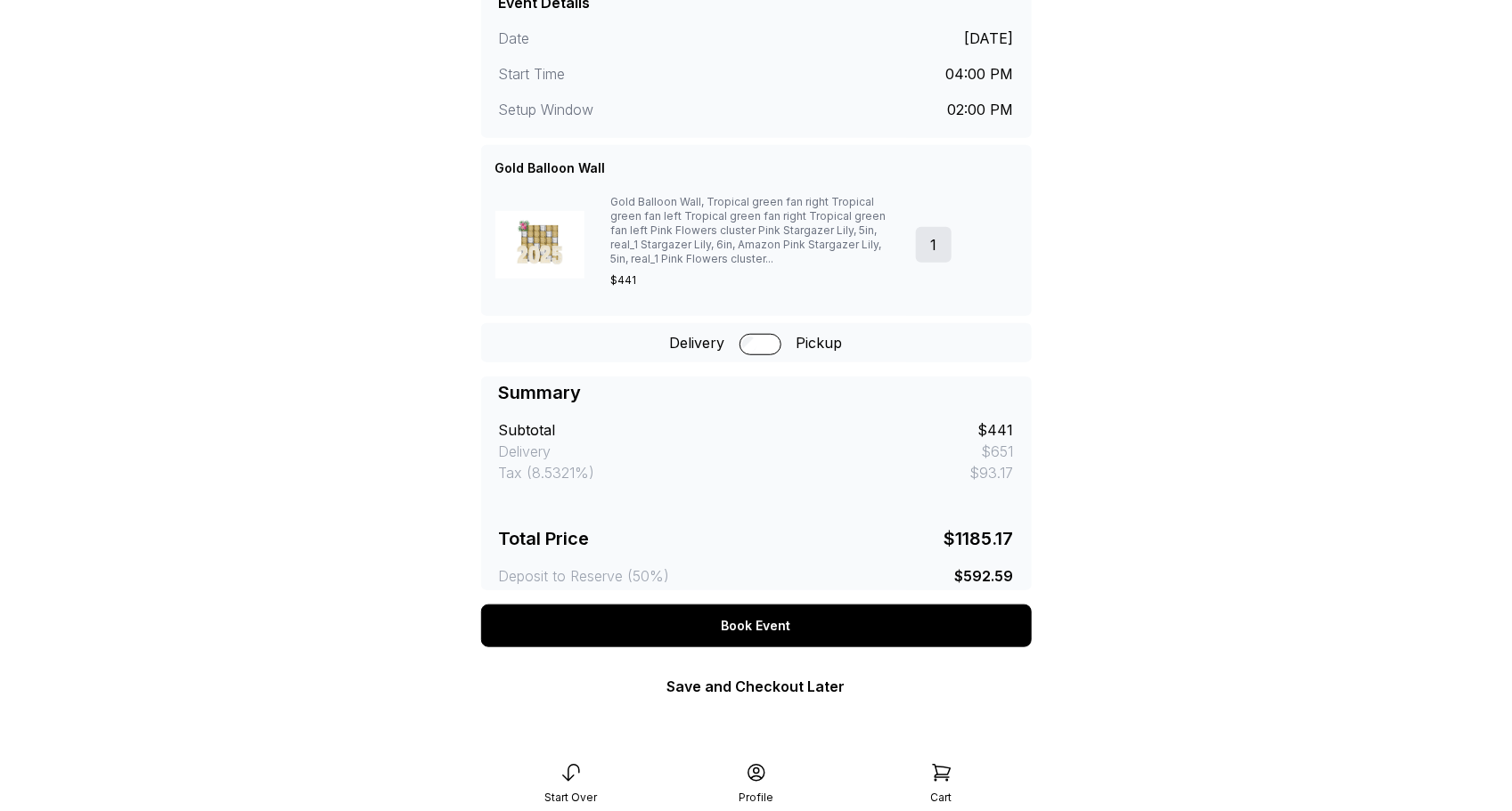
click at [771, 621] on div "Book Event" at bounding box center [756, 626] width 550 height 43
